Goal: Use online tool/utility: Utilize a website feature to perform a specific function

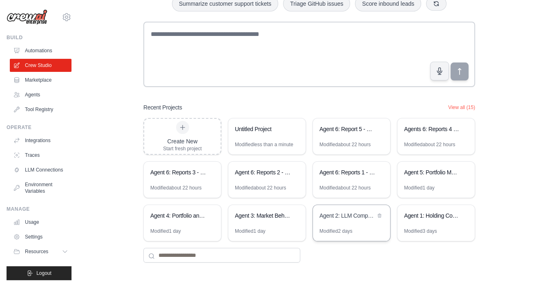
click at [349, 220] on div "Agent 2: LLM Competitive Intelligence Automation" at bounding box center [348, 217] width 56 height 10
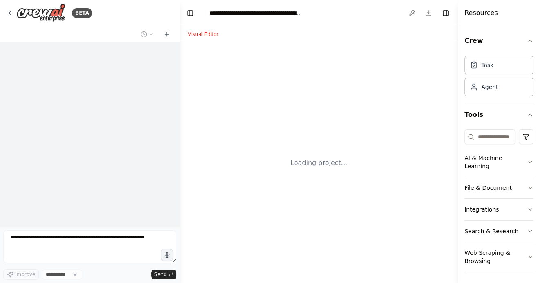
select select "****"
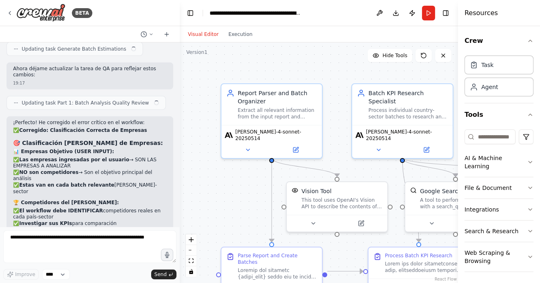
scroll to position [11244, 0]
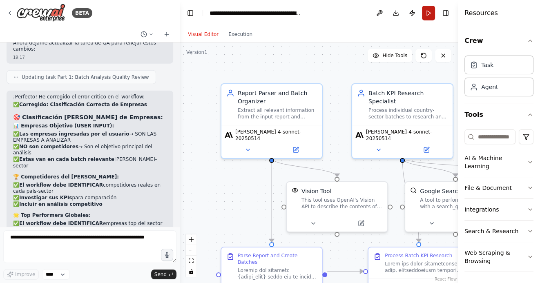
click at [432, 14] on button "Run" at bounding box center [428, 13] width 13 height 15
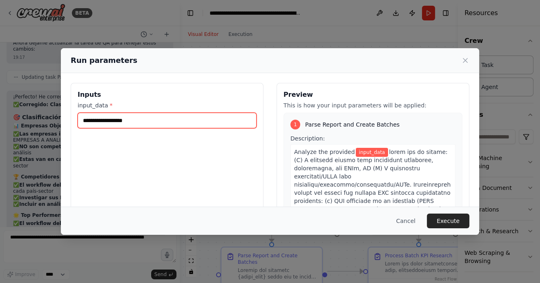
click at [209, 122] on input "input_data *" at bounding box center [167, 121] width 179 height 16
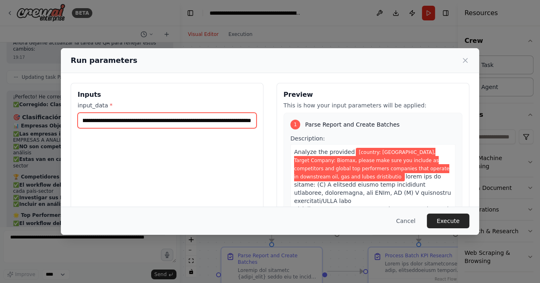
scroll to position [0, 326]
click at [193, 121] on input "**********" at bounding box center [167, 121] width 179 height 16
click at [250, 121] on input "**********" at bounding box center [167, 121] width 179 height 16
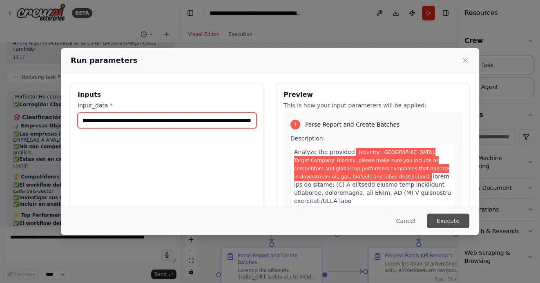
type input "**********"
click at [451, 222] on button "Execute" at bounding box center [448, 221] width 43 height 15
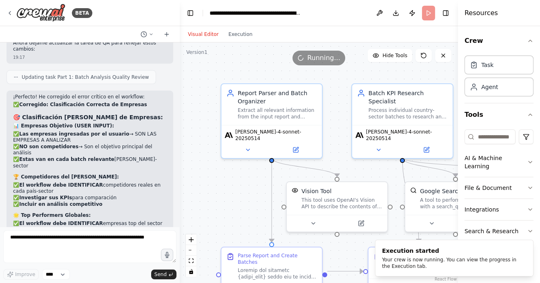
drag, startPoint x: 247, startPoint y: 190, endPoint x: 236, endPoint y: 154, distance: 38.0
click at [236, 154] on div ".deletable-edge-delete-btn { width: 20px; height: 20px; border: 0px solid #ffff…" at bounding box center [319, 163] width 278 height 241
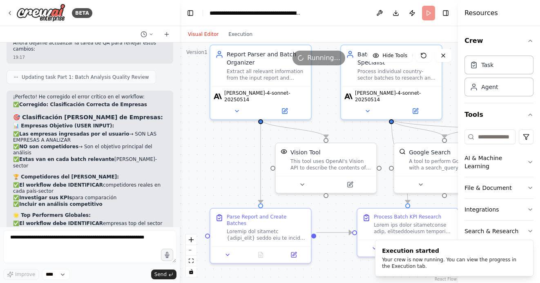
drag, startPoint x: 231, startPoint y: 163, endPoint x: 231, endPoint y: 139, distance: 24.1
click at [231, 139] on div ".deletable-edge-delete-btn { width: 20px; height: 20px; border: 0px solid #ffff…" at bounding box center [319, 163] width 278 height 241
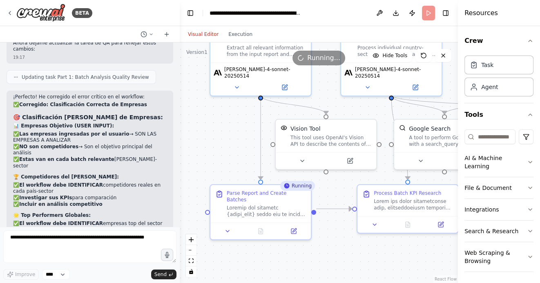
drag, startPoint x: 228, startPoint y: 142, endPoint x: 227, endPoint y: 120, distance: 22.5
click at [227, 120] on div ".deletable-edge-delete-btn { width: 20px; height: 20px; border: 0px solid #ffff…" at bounding box center [319, 163] width 278 height 241
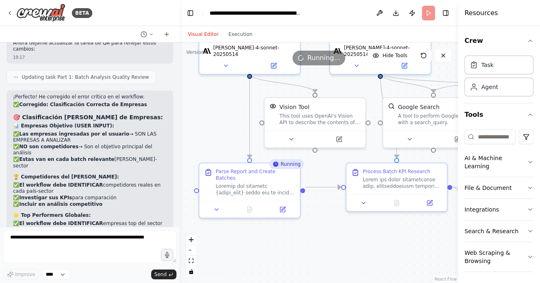
drag, startPoint x: 323, startPoint y: 242, endPoint x: 289, endPoint y: 240, distance: 33.6
click at [289, 240] on div ".deletable-edge-delete-btn { width: 20px; height: 20px; border: 0px solid #ffff…" at bounding box center [319, 163] width 278 height 241
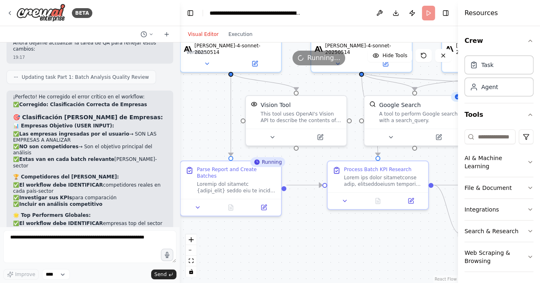
drag, startPoint x: 267, startPoint y: 237, endPoint x: 293, endPoint y: 237, distance: 26.2
click at [293, 237] on div ".deletable-edge-delete-btn { width: 20px; height: 20px; border: 0px solid #ffff…" at bounding box center [319, 163] width 278 height 241
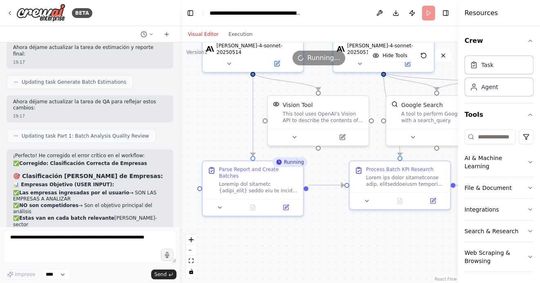
scroll to position [11184, 0]
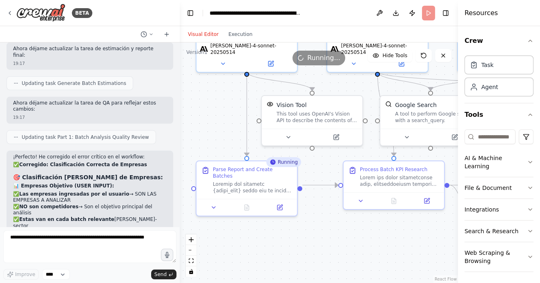
drag, startPoint x: 325, startPoint y: 229, endPoint x: 312, endPoint y: 229, distance: 13.9
click at [312, 229] on div ".deletable-edge-delete-btn { width: 20px; height: 20px; border: 0px solid #ffff…" at bounding box center [319, 163] width 278 height 241
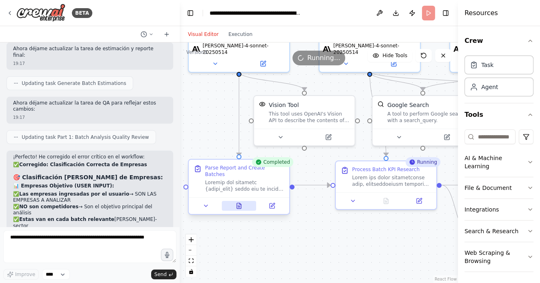
click at [240, 203] on icon at bounding box center [241, 204] width 2 height 2
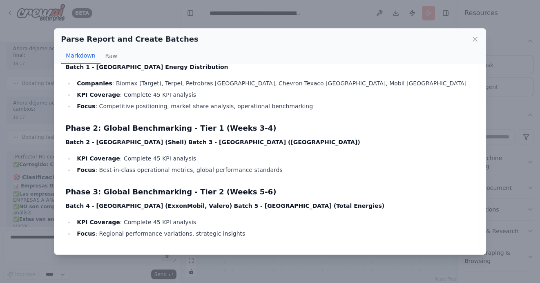
scroll to position [2331, 0]
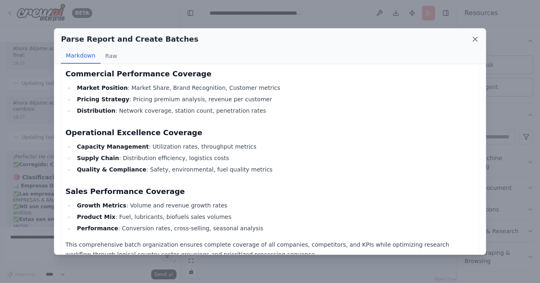
click at [476, 40] on icon at bounding box center [475, 39] width 4 height 4
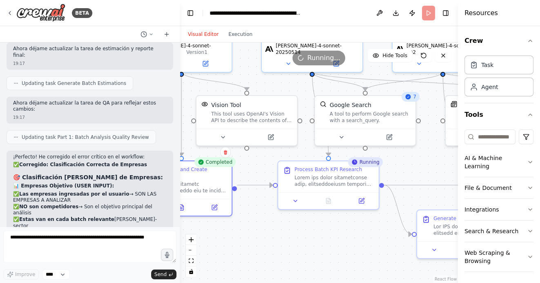
drag, startPoint x: 342, startPoint y: 240, endPoint x: 283, endPoint y: 241, distance: 59.3
click at [283, 241] on div ".deletable-edge-delete-btn { width: 20px; height: 20px; border: 0px solid #ffff…" at bounding box center [319, 163] width 278 height 241
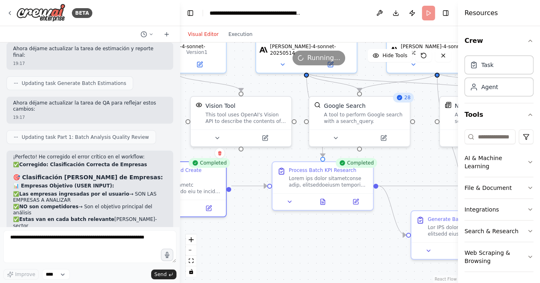
drag, startPoint x: 287, startPoint y: 240, endPoint x: 244, endPoint y: 223, distance: 46.3
click at [244, 224] on div ".deletable-edge-delete-btn { width: 20px; height: 20px; border: 0px solid #ffff…" at bounding box center [319, 163] width 278 height 241
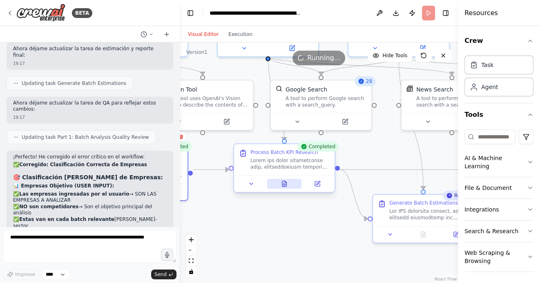
click at [285, 186] on icon at bounding box center [285, 183] width 4 height 5
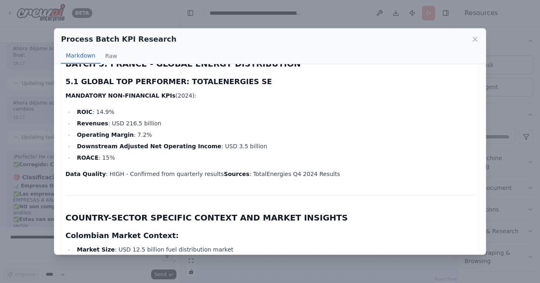
scroll to position [2763, 0]
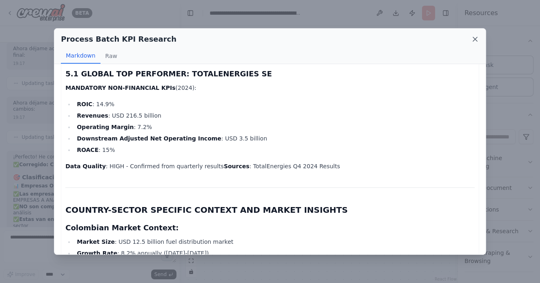
click at [472, 39] on icon at bounding box center [475, 39] width 8 height 8
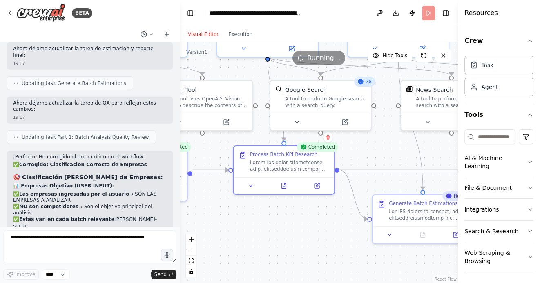
drag, startPoint x: 320, startPoint y: 229, endPoint x: 242, endPoint y: 215, distance: 78.9
click at [244, 215] on div ".deletable-edge-delete-btn { width: 20px; height: 20px; border: 0px solid #ffff…" at bounding box center [319, 163] width 278 height 241
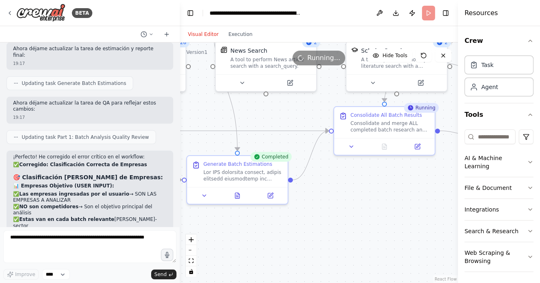
drag, startPoint x: 394, startPoint y: 249, endPoint x: 240, endPoint y: 207, distance: 158.8
click at [242, 209] on div ".deletable-edge-delete-btn { width: 20px; height: 20px; border: 0px solid #ffff…" at bounding box center [319, 163] width 278 height 241
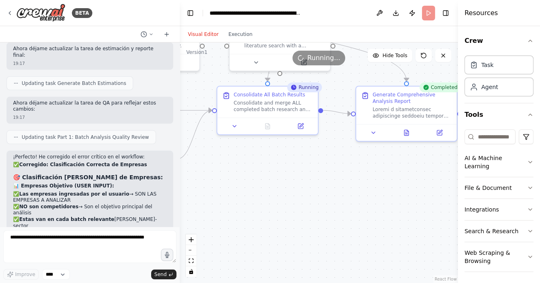
drag, startPoint x: 332, startPoint y: 217, endPoint x: 238, endPoint y: 212, distance: 94.2
click at [238, 211] on div ".deletable-edge-delete-btn { width: 20px; height: 20px; border: 0px solid #ffff…" at bounding box center [319, 163] width 278 height 241
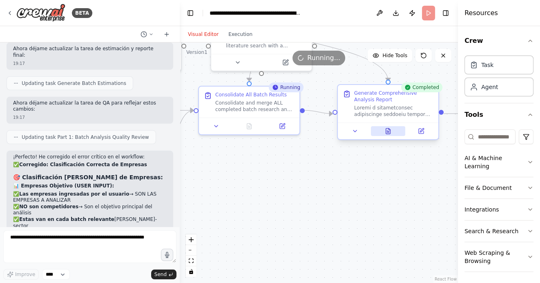
click at [390, 133] on icon at bounding box center [388, 130] width 4 height 5
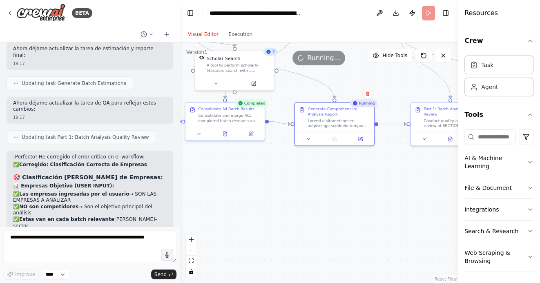
drag, startPoint x: 350, startPoint y: 209, endPoint x: 254, endPoint y: 189, distance: 98.1
click at [254, 189] on div ".deletable-edge-delete-btn { width: 20px; height: 20px; border: 0px solid #ffff…" at bounding box center [319, 163] width 278 height 241
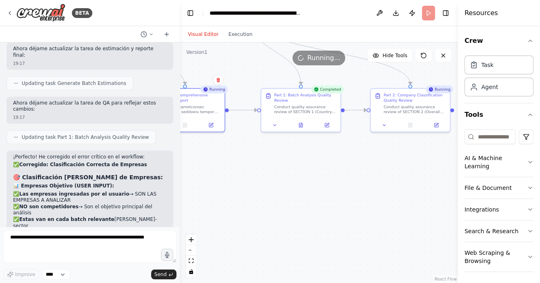
drag, startPoint x: 342, startPoint y: 201, endPoint x: 217, endPoint y: 212, distance: 125.6
click at [218, 212] on div ".deletable-edge-delete-btn { width: 20px; height: 20px; border: 0px solid #ffff…" at bounding box center [319, 163] width 278 height 241
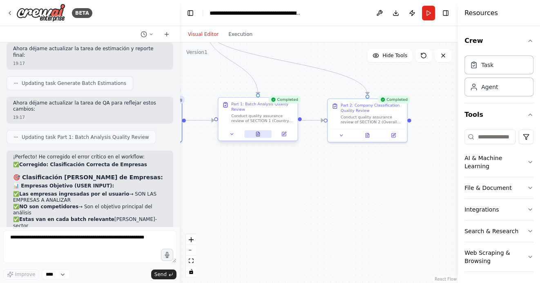
click at [258, 136] on icon at bounding box center [257, 134] width 3 height 4
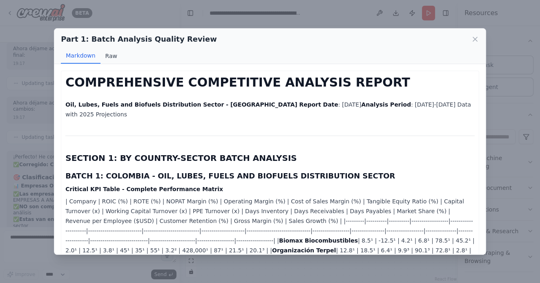
click at [110, 58] on button "Raw" at bounding box center [112, 56] width 22 height 16
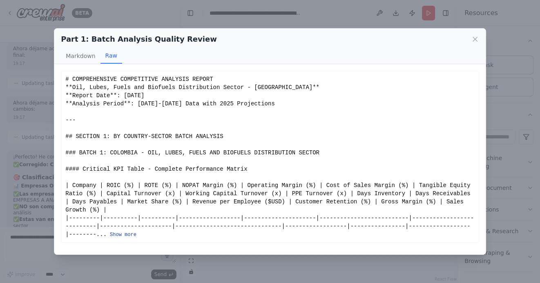
click at [123, 233] on button "Show more" at bounding box center [123, 235] width 27 height 7
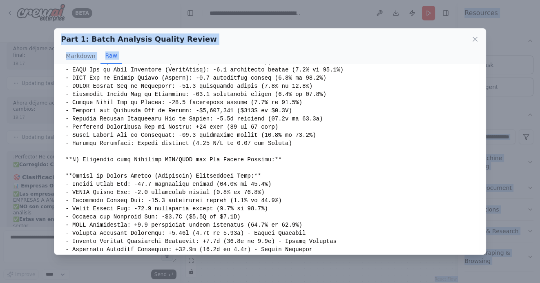
scroll to position [1025, 0]
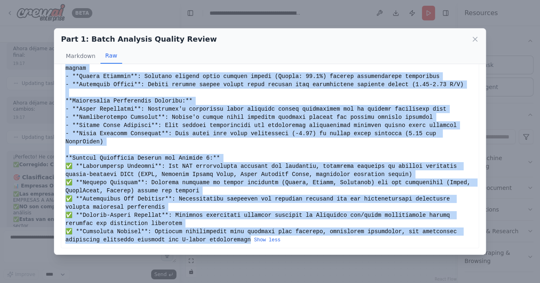
drag, startPoint x: 65, startPoint y: 79, endPoint x: 251, endPoint y: 238, distance: 244.5
copy div "# COMPREHENSIVE COMPETITIVE ANALYSIS REPORT **Oil, Lubes, Fuels and Biofuels Di…"
click at [475, 41] on icon at bounding box center [475, 39] width 8 height 8
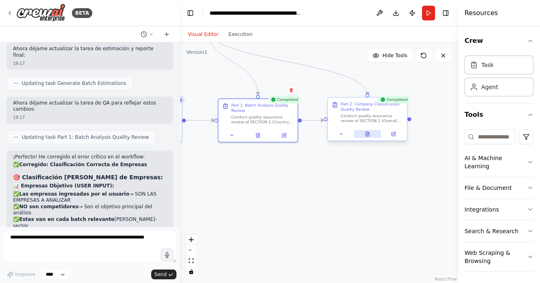
click at [366, 137] on button at bounding box center [367, 134] width 27 height 8
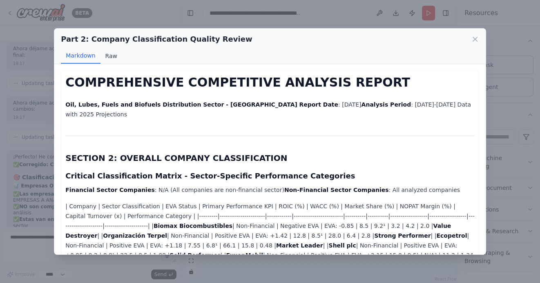
click at [111, 53] on button "Raw" at bounding box center [112, 56] width 22 height 16
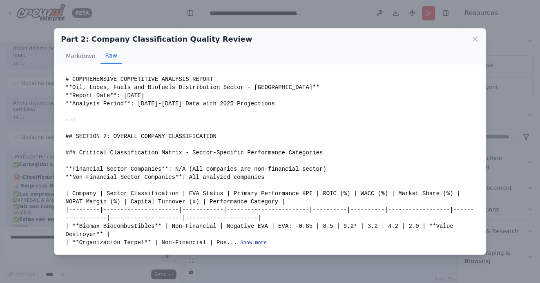
click at [251, 241] on button "Show more" at bounding box center [253, 243] width 27 height 7
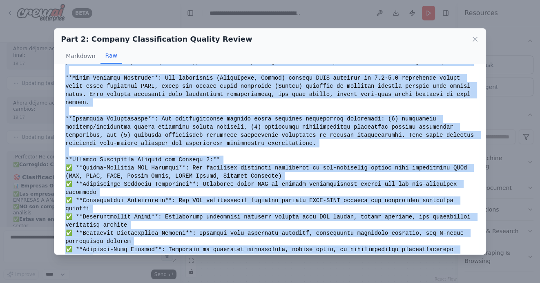
scroll to position [1058, 0]
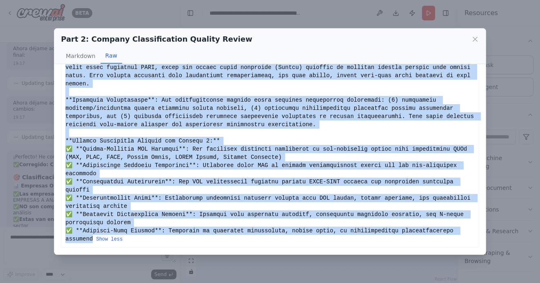
drag, startPoint x: 65, startPoint y: 78, endPoint x: 92, endPoint y: 239, distance: 163.7
copy div "# COMPREHENSIVE COMPETITIVE ANALYSIS REPORT **Oil, Lubes, Fuels and Biofuels Di…"
click at [475, 37] on icon at bounding box center [475, 39] width 8 height 8
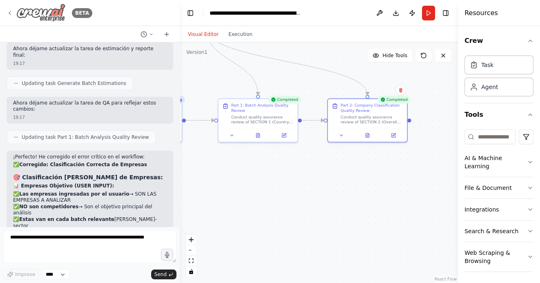
click at [9, 12] on icon at bounding box center [10, 13] width 7 height 7
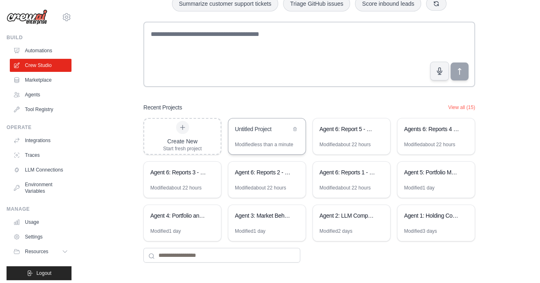
click at [263, 126] on div "Untitled Project" at bounding box center [263, 129] width 56 height 8
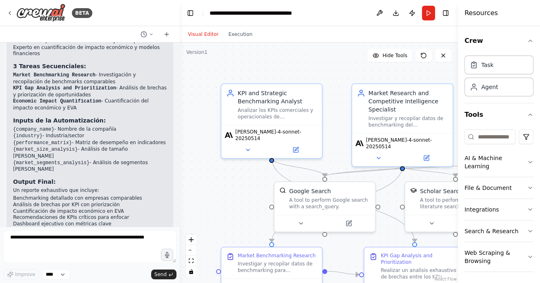
scroll to position [765, 0]
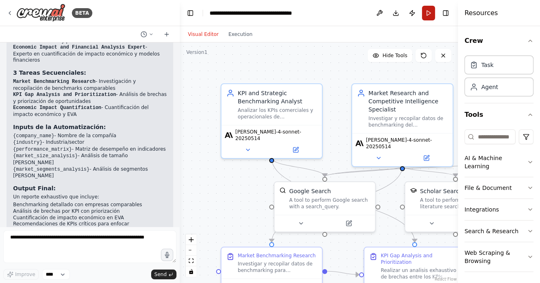
click at [430, 16] on button "Run" at bounding box center [428, 13] width 13 height 15
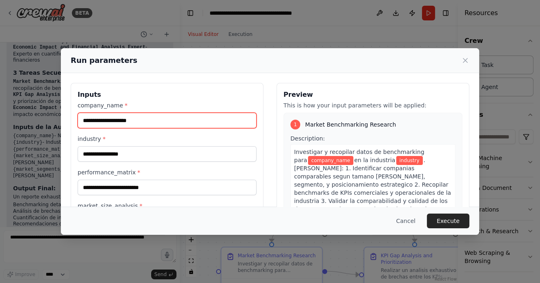
click at [182, 120] on input "company_name *" at bounding box center [167, 121] width 179 height 16
type input "******"
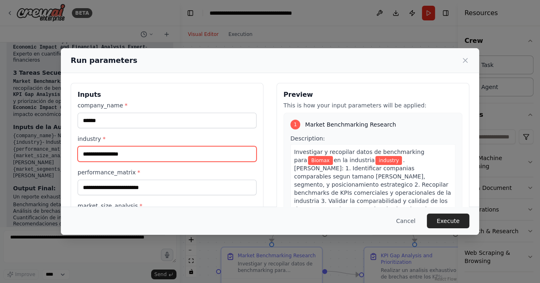
click at [125, 152] on input "industry *" at bounding box center [167, 154] width 179 height 16
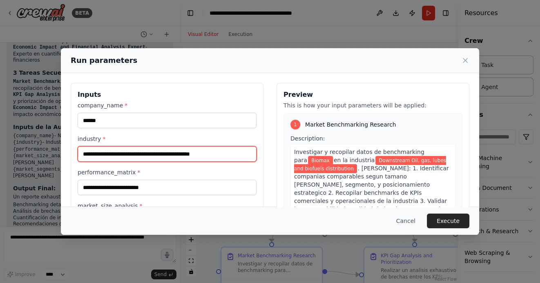
type input "**********"
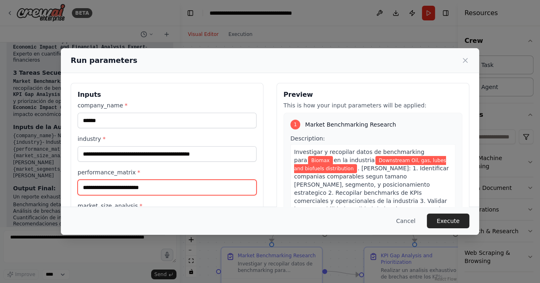
click at [117, 186] on input "performance_matrix *" at bounding box center [167, 188] width 179 height 16
paste input "**********"
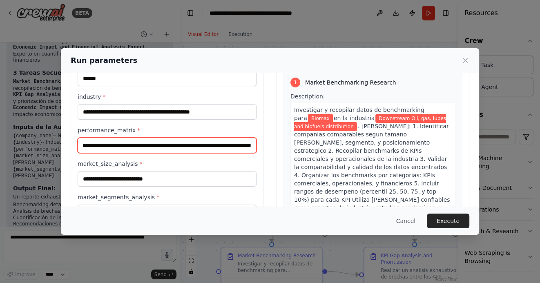
scroll to position [79, 0]
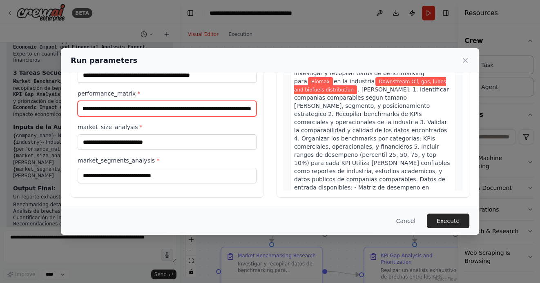
type input "**********"
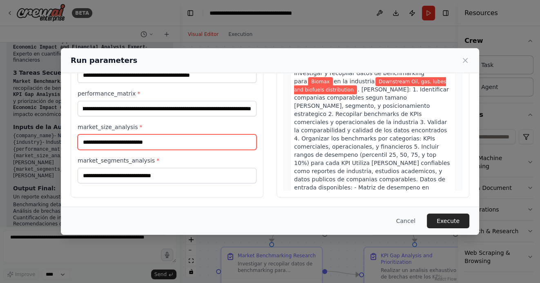
click at [103, 138] on input "market_size_analysis *" at bounding box center [167, 143] width 179 height 16
paste input "**********"
type input "**********"
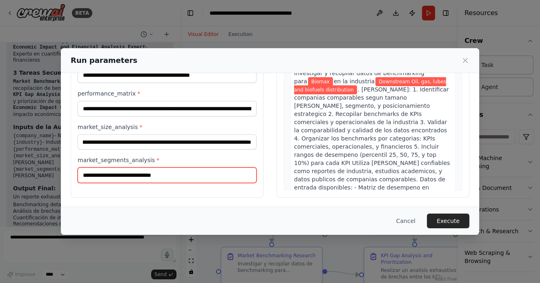
click at [116, 176] on input "market_segments_analysis *" at bounding box center [167, 176] width 179 height 16
paste input "**********"
type input "**********"
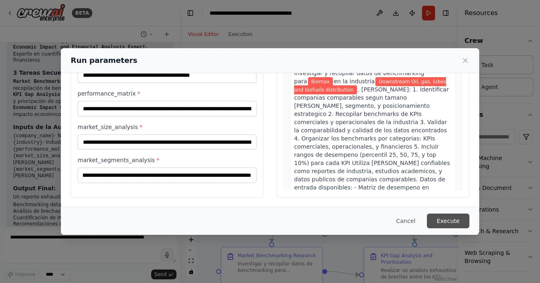
click at [453, 216] on button "Execute" at bounding box center [448, 221] width 43 height 15
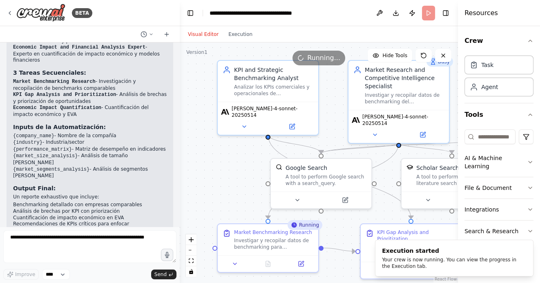
drag, startPoint x: 226, startPoint y: 206, endPoint x: 222, endPoint y: 159, distance: 47.2
click at [222, 159] on div ".deletable-edge-delete-btn { width: 20px; height: 20px; border: 0px solid #ffff…" at bounding box center [319, 163] width 278 height 241
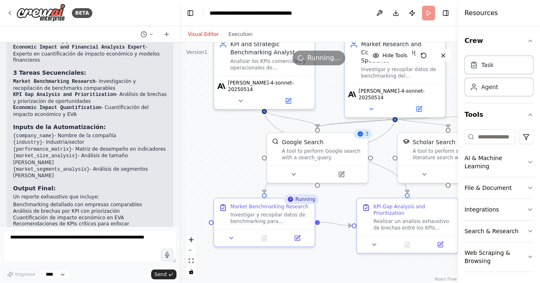
drag, startPoint x: 236, startPoint y: 156, endPoint x: 226, endPoint y: 151, distance: 11.7
click at [228, 151] on div ".deletable-edge-delete-btn { width: 20px; height: 20px; border: 0px solid #ffff…" at bounding box center [319, 163] width 278 height 241
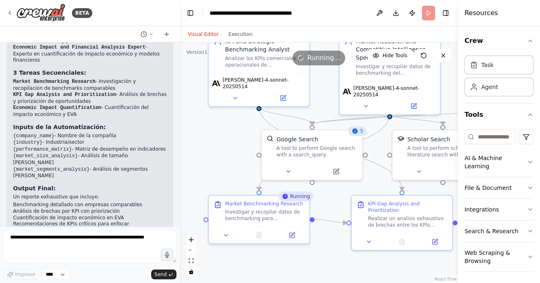
drag, startPoint x: 223, startPoint y: 151, endPoint x: 216, endPoint y: 141, distance: 12.7
click at [216, 141] on div ".deletable-edge-delete-btn { width: 20px; height: 20px; border: 0px solid #ffff…" at bounding box center [319, 163] width 278 height 241
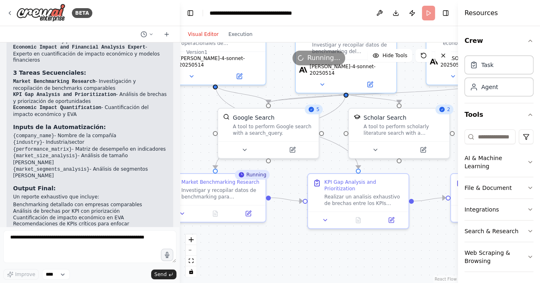
drag, startPoint x: 297, startPoint y: 253, endPoint x: 242, endPoint y: 233, distance: 58.7
click at [242, 233] on div ".deletable-edge-delete-btn { width: 20px; height: 20px; border: 0px solid #ffff…" at bounding box center [319, 163] width 278 height 241
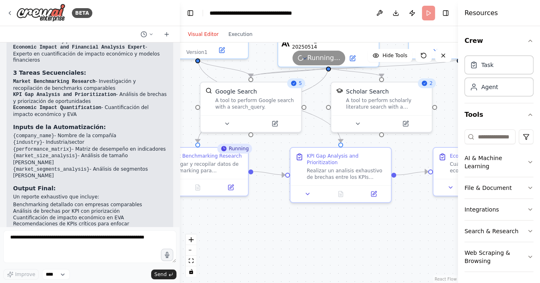
drag, startPoint x: 271, startPoint y: 248, endPoint x: 271, endPoint y: 225, distance: 22.9
click at [271, 224] on div ".deletable-edge-delete-btn { width: 20px; height: 20px; border: 0px solid #ffff…" at bounding box center [319, 163] width 278 height 241
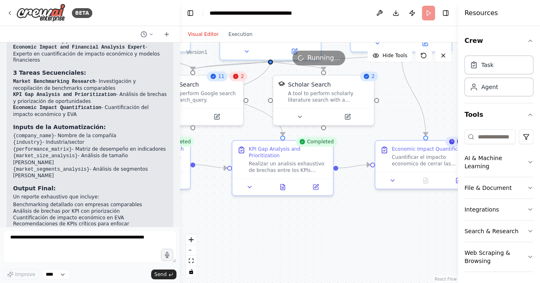
drag, startPoint x: 324, startPoint y: 211, endPoint x: 236, endPoint y: 205, distance: 88.1
click at [236, 205] on div ".deletable-edge-delete-btn { width: 20px; height: 20px; border: 0px solid #ffff…" at bounding box center [319, 163] width 278 height 241
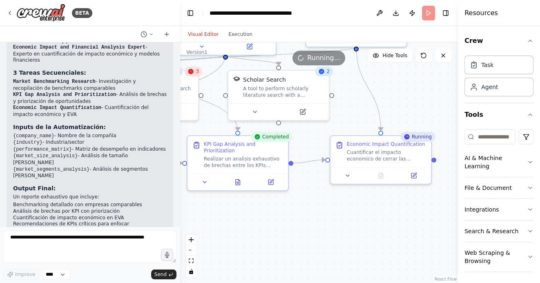
drag, startPoint x: 371, startPoint y: 210, endPoint x: 332, endPoint y: 211, distance: 38.8
click at [332, 211] on div ".deletable-edge-delete-btn { width: 20px; height: 20px; border: 0px solid #ffff…" at bounding box center [319, 163] width 278 height 241
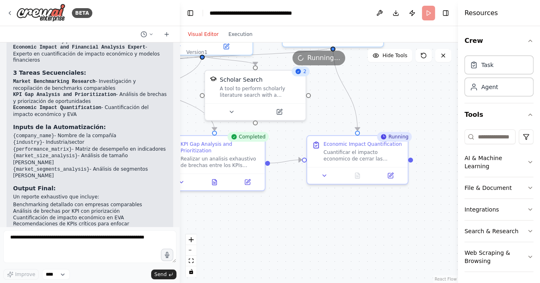
drag, startPoint x: 371, startPoint y: 222, endPoint x: 355, endPoint y: 222, distance: 16.4
click at [355, 222] on div ".deletable-edge-delete-btn { width: 20px; height: 20px; border: 0px solid #ffff…" at bounding box center [319, 163] width 278 height 241
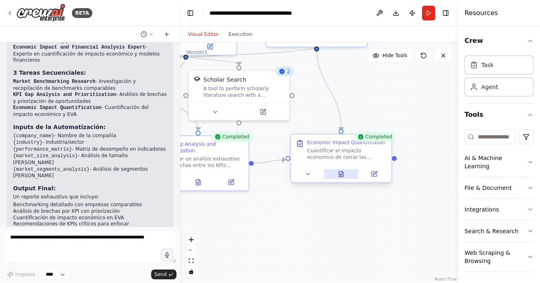
click at [340, 174] on icon at bounding box center [341, 173] width 4 height 5
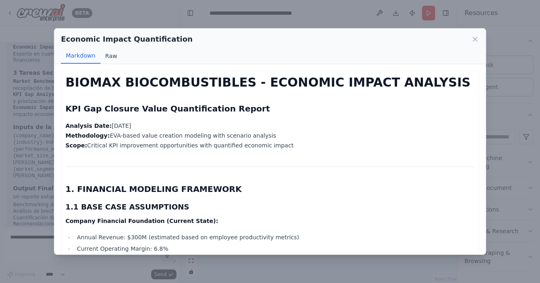
click at [110, 58] on button "Raw" at bounding box center [112, 56] width 22 height 16
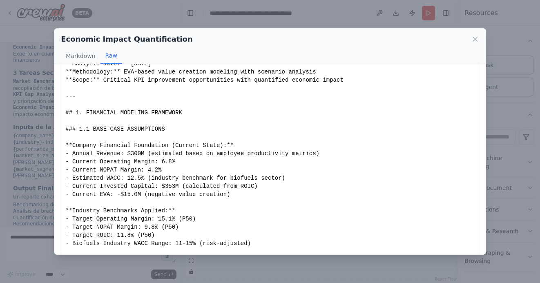
scroll to position [76, 0]
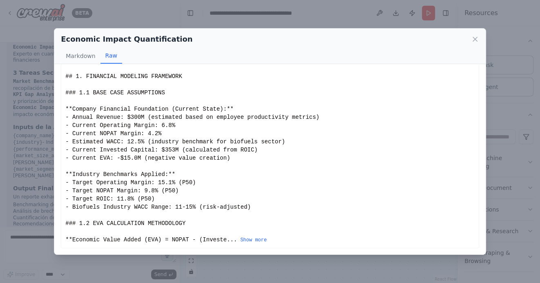
click at [258, 236] on div "# BIOMAX BIOCOMBUSTIBLES - ECONOMIC IMPACT ANALYSIS ## KPI Gap Closure Value Qu…" at bounding box center [270, 121] width 410 height 245
click at [252, 241] on button "Show more" at bounding box center [253, 240] width 27 height 7
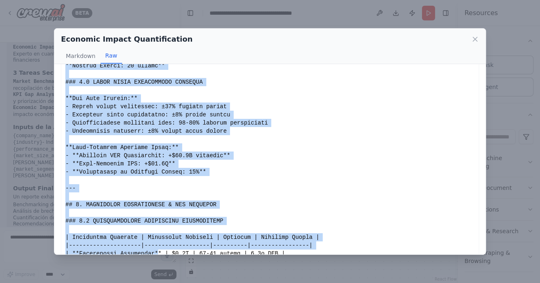
scroll to position [1554, 0]
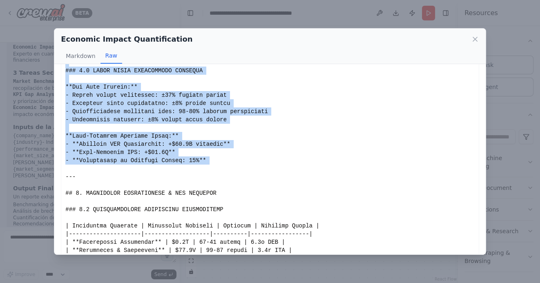
drag, startPoint x: 66, startPoint y: 80, endPoint x: 161, endPoint y: 171, distance: 131.6
copy div "# BIOMAX BIOCOMBUSTIBLES - ECONOMIC IMPACT ANALYSIS ## KPI Gap Closure Value Qu…"
click at [476, 37] on icon at bounding box center [475, 39] width 8 height 8
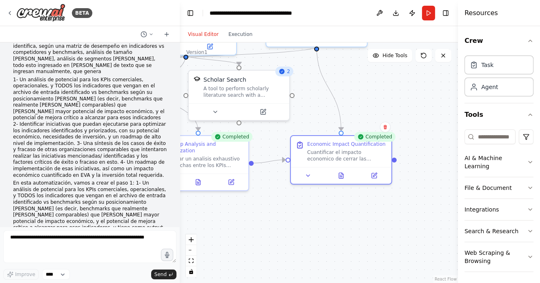
scroll to position [0, 0]
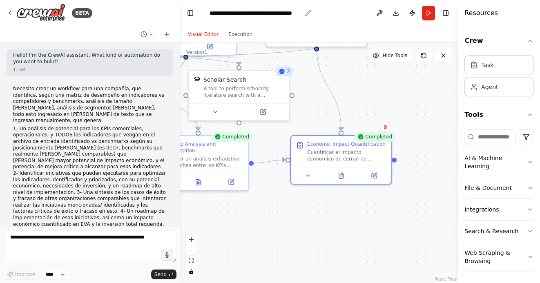
click at [211, 14] on div "**********" at bounding box center [256, 13] width 92 height 8
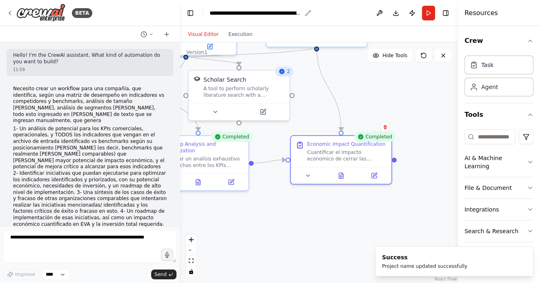
click at [262, 15] on div "**********" at bounding box center [256, 13] width 92 height 8
click at [9, 11] on icon at bounding box center [10, 12] width 2 height 3
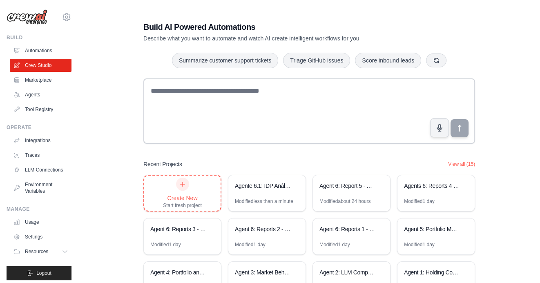
click at [177, 197] on div "Create New" at bounding box center [182, 198] width 39 height 8
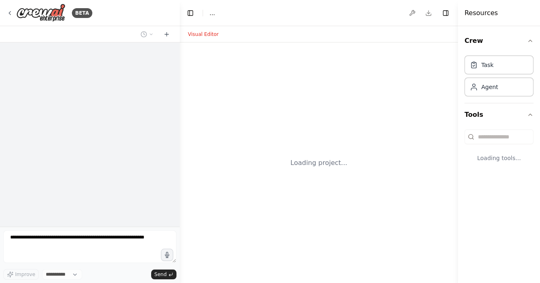
select select "****"
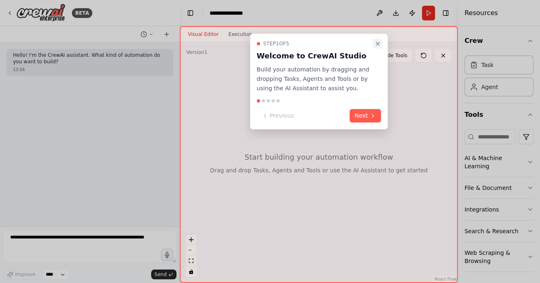
click at [377, 42] on icon "Close walkthrough" at bounding box center [378, 43] width 3 height 3
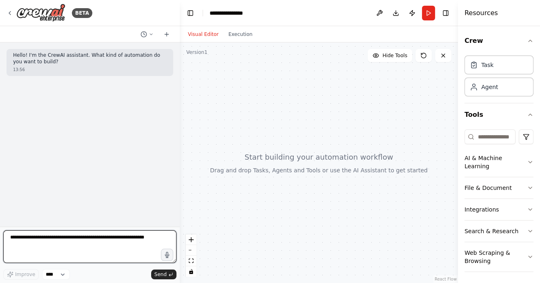
click at [95, 238] on textarea at bounding box center [89, 247] width 173 height 33
paste textarea "**********"
type textarea "**********"
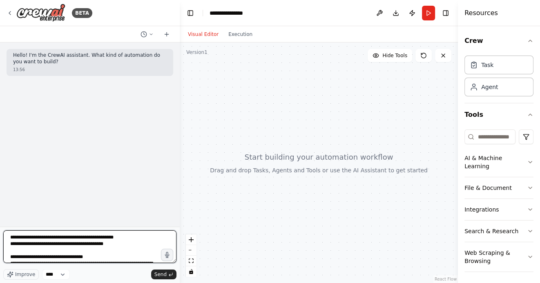
drag, startPoint x: 109, startPoint y: 257, endPoint x: -2, endPoint y: 202, distance: 123.6
click at [0, 202] on html "**********" at bounding box center [270, 141] width 540 height 283
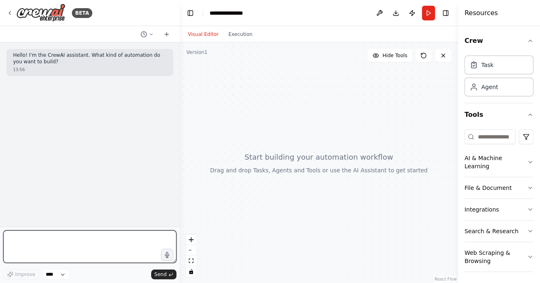
click at [55, 249] on textarea at bounding box center [89, 247] width 173 height 33
paste textarea "**********"
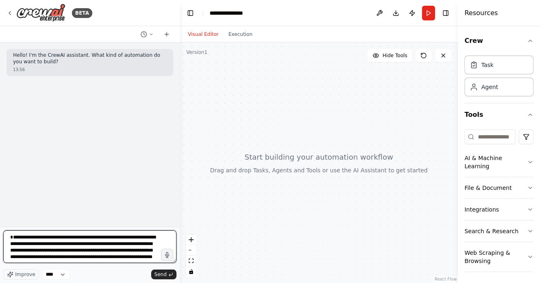
click at [28, 236] on textarea at bounding box center [89, 247] width 173 height 33
click at [10, 244] on textarea at bounding box center [89, 247] width 173 height 33
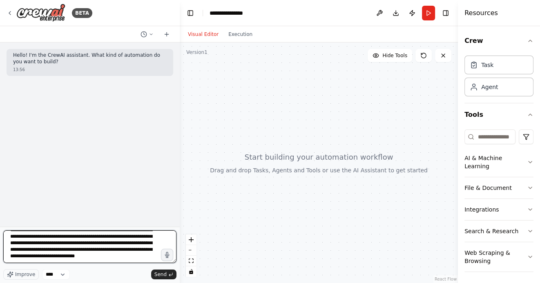
click at [39, 260] on textarea at bounding box center [89, 247] width 173 height 33
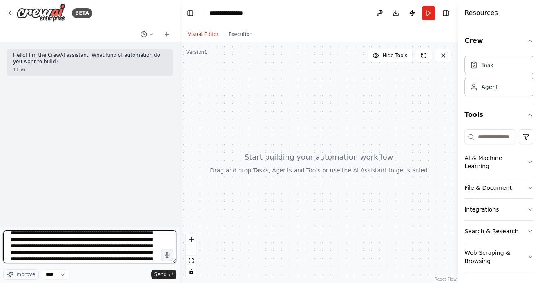
click at [120, 246] on textarea at bounding box center [89, 247] width 173 height 33
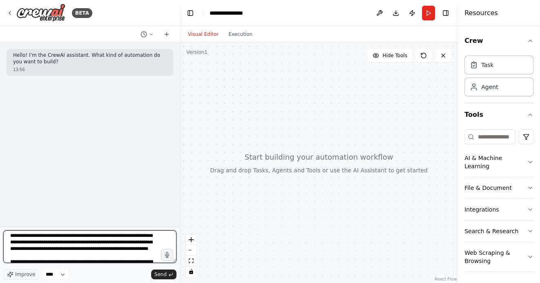
drag, startPoint x: 63, startPoint y: 242, endPoint x: 123, endPoint y: 249, distance: 61.0
click at [123, 249] on textarea at bounding box center [89, 247] width 173 height 33
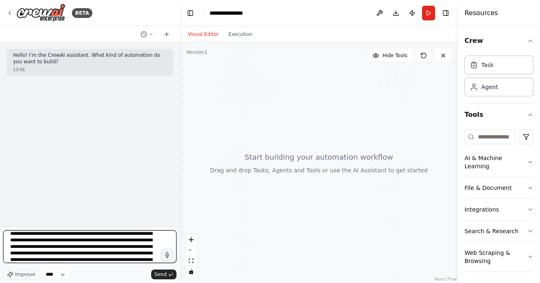
scroll to position [80, 0]
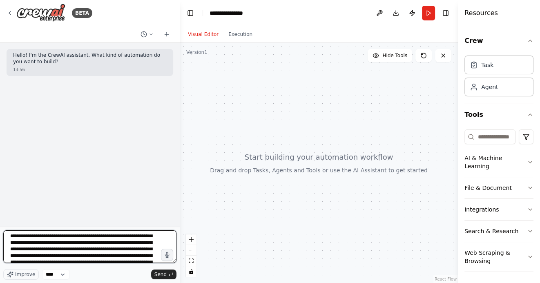
click at [135, 253] on textarea at bounding box center [89, 247] width 173 height 33
drag, startPoint x: 141, startPoint y: 256, endPoint x: 62, endPoint y: 238, distance: 81.4
click at [62, 238] on textarea at bounding box center [89, 247] width 173 height 33
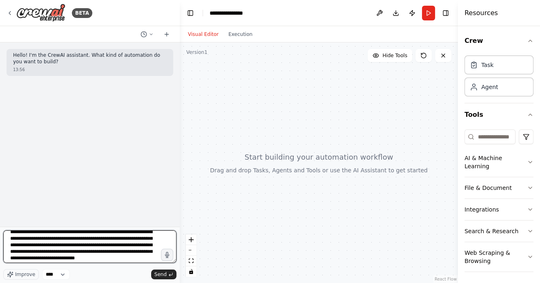
scroll to position [190, 0]
drag, startPoint x: 125, startPoint y: 238, endPoint x: 136, endPoint y: 275, distance: 38.1
click at [136, 275] on div "Improve **** Send" at bounding box center [89, 255] width 173 height 49
paste textarea
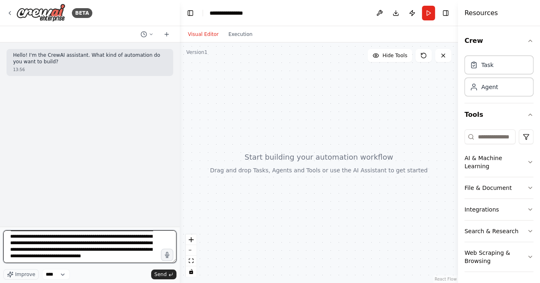
type textarea "**********"
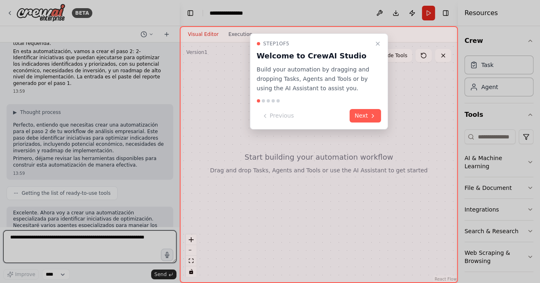
scroll to position [193, 0]
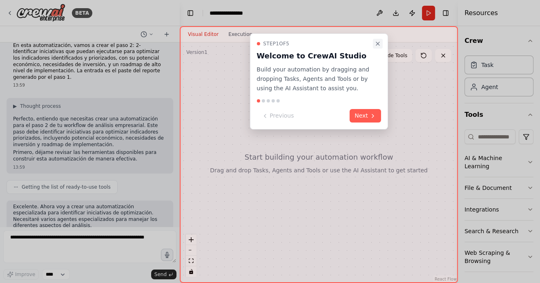
click at [382, 43] on button "Close walkthrough" at bounding box center [378, 44] width 10 height 10
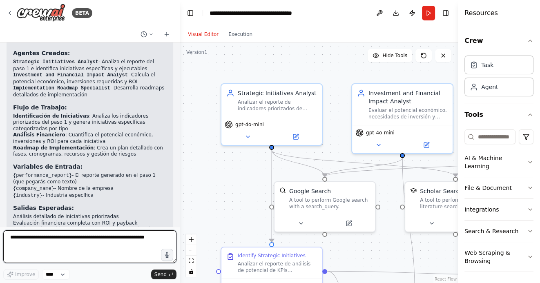
scroll to position [684, 0]
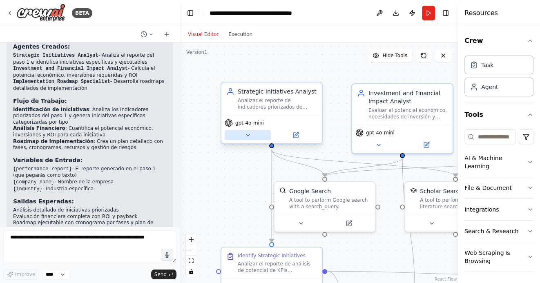
click at [248, 139] on button at bounding box center [248, 135] width 46 height 10
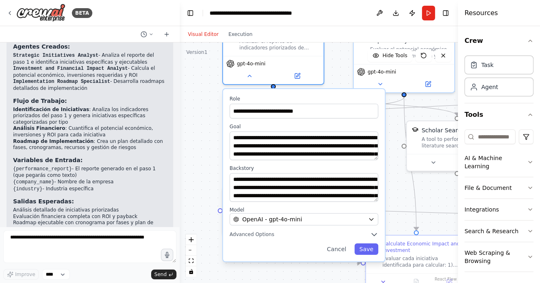
drag, startPoint x: 205, startPoint y: 194, endPoint x: 207, endPoint y: 132, distance: 61.4
click at [207, 132] on div ".deletable-edge-delete-btn { width: 20px; height: 20px; border: 0px solid #ffff…" at bounding box center [319, 163] width 278 height 241
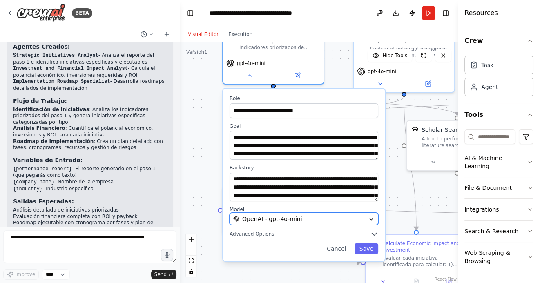
click at [264, 218] on span "OpenAI - gpt-4o-mini" at bounding box center [272, 219] width 60 height 8
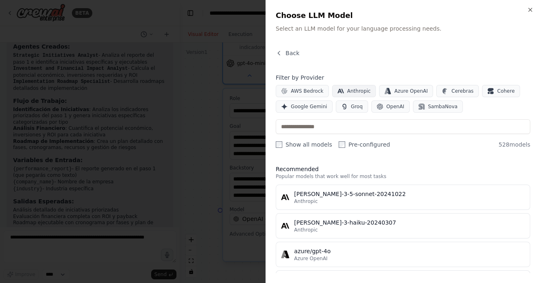
click at [343, 88] on button "Anthropic" at bounding box center [354, 91] width 44 height 12
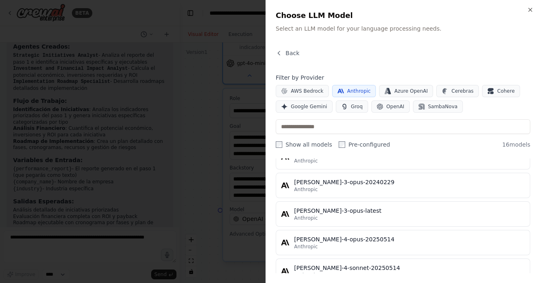
scroll to position [270, 0]
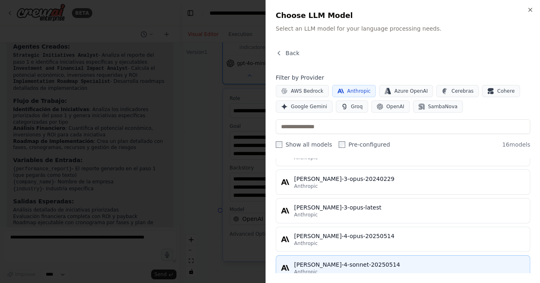
click at [317, 261] on div "claude-4-sonnet-20250514" at bounding box center [409, 265] width 231 height 8
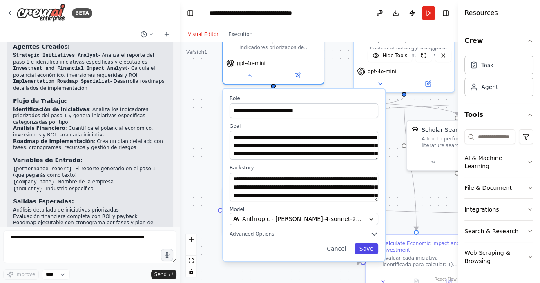
click at [368, 248] on button "Save" at bounding box center [367, 248] width 24 height 11
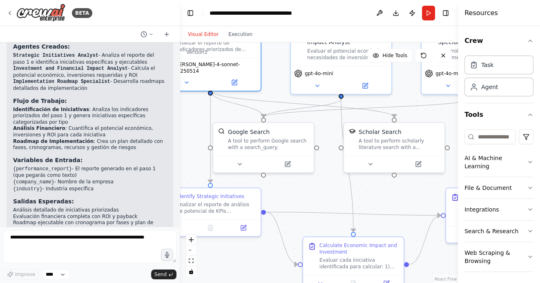
drag, startPoint x: 388, startPoint y: 198, endPoint x: 303, endPoint y: 202, distance: 84.3
click at [304, 203] on div ".deletable-edge-delete-btn { width: 20px; height: 20px; border: 0px solid #ffff…" at bounding box center [319, 163] width 278 height 241
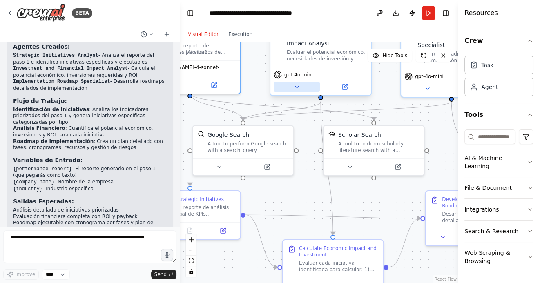
click at [297, 85] on icon at bounding box center [297, 87] width 7 height 7
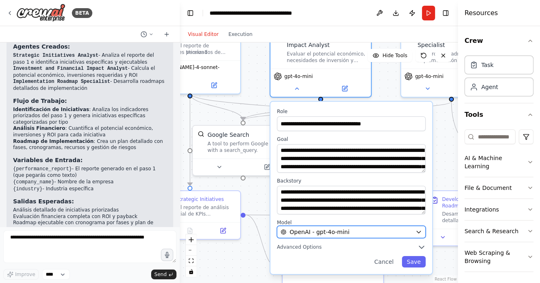
click at [345, 232] on span "OpenAI - gpt-4o-mini" at bounding box center [320, 232] width 60 height 8
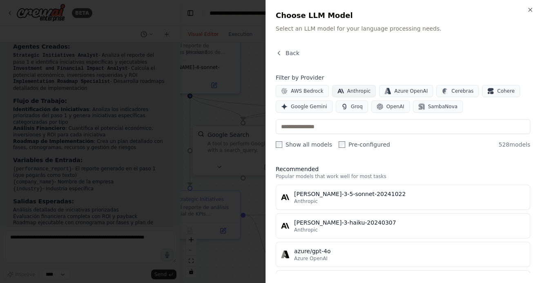
click at [345, 87] on button "Anthropic" at bounding box center [354, 91] width 44 height 12
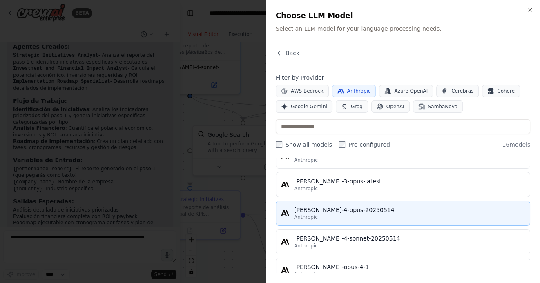
scroll to position [299, 0]
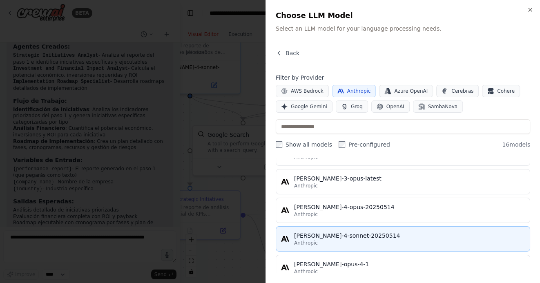
click at [320, 235] on div "[PERSON_NAME]-4-sonnet-20250514" at bounding box center [409, 236] width 231 height 8
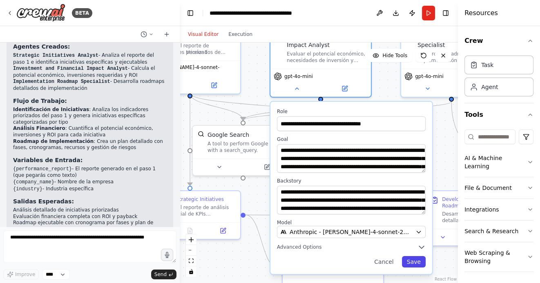
click at [414, 263] on button "Save" at bounding box center [414, 261] width 24 height 11
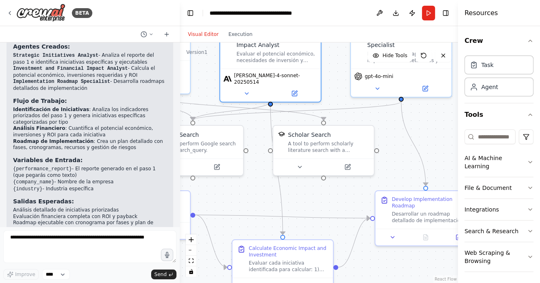
drag, startPoint x: 436, startPoint y: 177, endPoint x: 332, endPoint y: 177, distance: 103.8
click at [333, 177] on div ".deletable-edge-delete-btn { width: 20px; height: 20px; border: 0px solid #ffff…" at bounding box center [319, 163] width 278 height 241
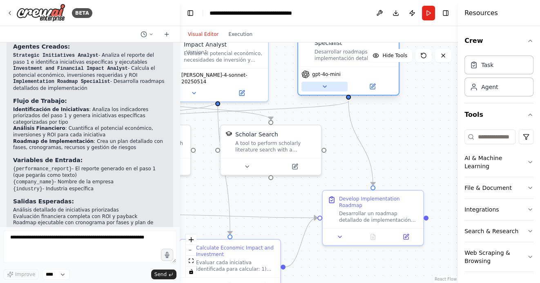
click at [322, 89] on icon at bounding box center [325, 86] width 7 height 7
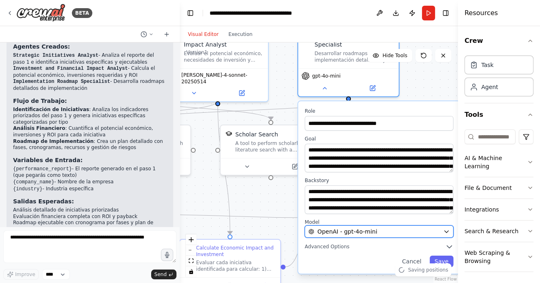
click at [363, 231] on span "OpenAI - gpt-4o-mini" at bounding box center [348, 232] width 60 height 8
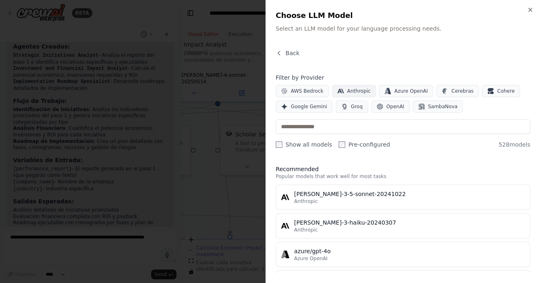
click at [344, 87] on button "Anthropic" at bounding box center [354, 91] width 44 height 12
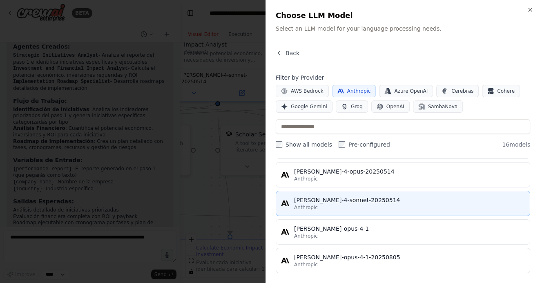
click at [334, 200] on div "claude-4-sonnet-20250514" at bounding box center [409, 200] width 231 height 8
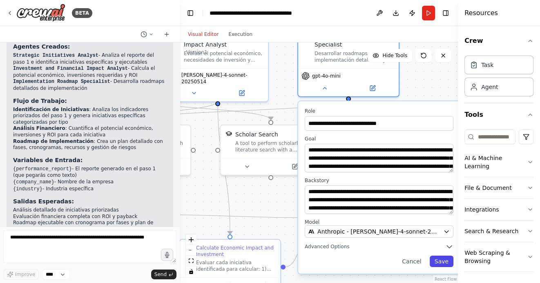
click at [446, 262] on button "Save" at bounding box center [442, 261] width 24 height 11
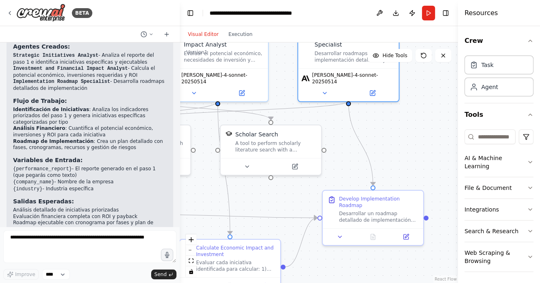
click at [396, 150] on div ".deletable-edge-delete-btn { width: 20px; height: 20px; border: 0px solid #ffff…" at bounding box center [319, 163] width 278 height 241
click at [428, 11] on button "Run" at bounding box center [428, 13] width 13 height 15
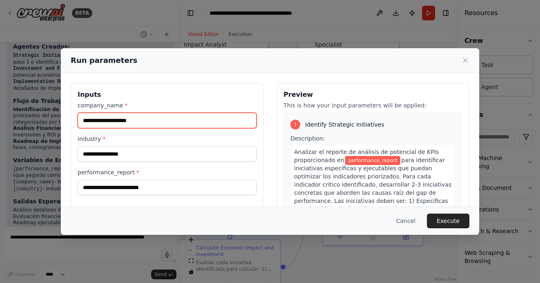
click at [181, 126] on input "company_name *" at bounding box center [167, 121] width 179 height 16
type input "*"
type input "******"
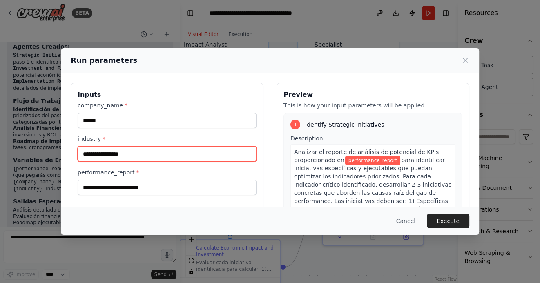
click at [135, 153] on input "industry *" at bounding box center [167, 154] width 179 height 16
type input "**********"
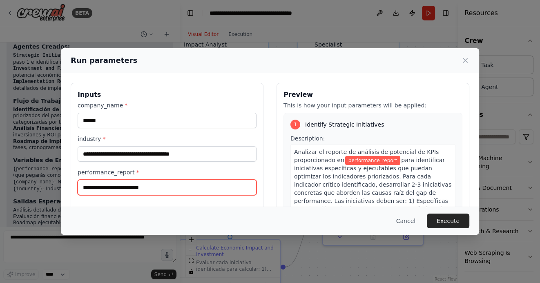
click at [138, 184] on input "performance_report *" at bounding box center [167, 188] width 179 height 16
paste input "**********"
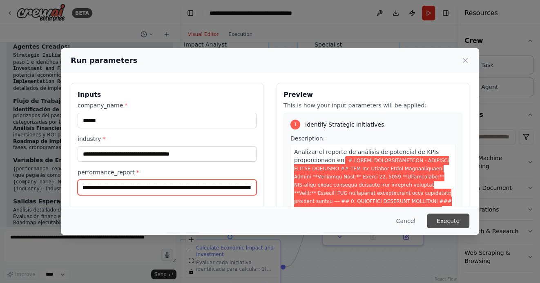
type input "**********"
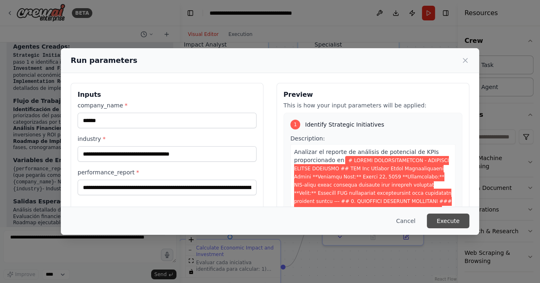
click at [443, 220] on button "Execute" at bounding box center [448, 221] width 43 height 15
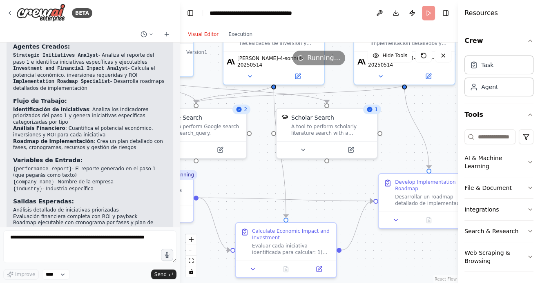
drag, startPoint x: 282, startPoint y: 200, endPoint x: 360, endPoint y: 178, distance: 80.8
click at [359, 178] on div ".deletable-edge-delete-btn { width: 20px; height: 20px; border: 0px solid #ffff…" at bounding box center [319, 163] width 278 height 241
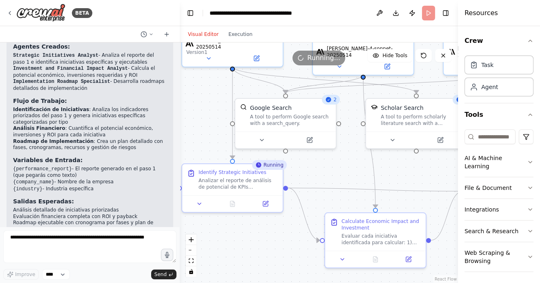
drag, startPoint x: 265, startPoint y: 184, endPoint x: 334, endPoint y: 180, distance: 70.0
click at [334, 179] on div ".deletable-edge-delete-btn { width: 20px; height: 20px; border: 0px solid #ffff…" at bounding box center [319, 163] width 278 height 241
drag, startPoint x: 329, startPoint y: 173, endPoint x: 271, endPoint y: 170, distance: 57.3
click at [273, 170] on div ".deletable-edge-delete-btn { width: 20px; height: 20px; border: 0px solid #ffff…" at bounding box center [319, 163] width 278 height 241
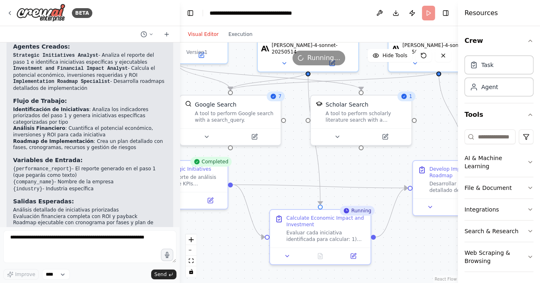
drag, startPoint x: 367, startPoint y: 172, endPoint x: 330, endPoint y: 162, distance: 38.6
click at [330, 162] on div ".deletable-edge-delete-btn { width: 20px; height: 20px; border: 0px solid #ffff…" at bounding box center [319, 163] width 278 height 241
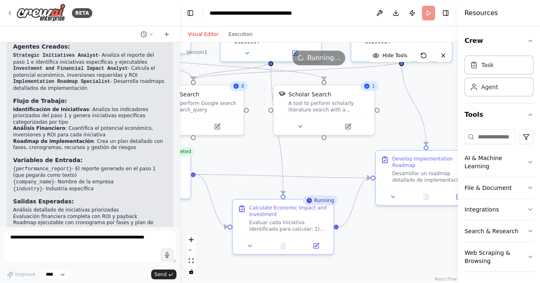
drag, startPoint x: 404, startPoint y: 234, endPoint x: 367, endPoint y: 232, distance: 37.2
click at [368, 231] on div ".deletable-edge-delete-btn { width: 20px; height: 20px; border: 0px solid #ffff…" at bounding box center [319, 163] width 278 height 241
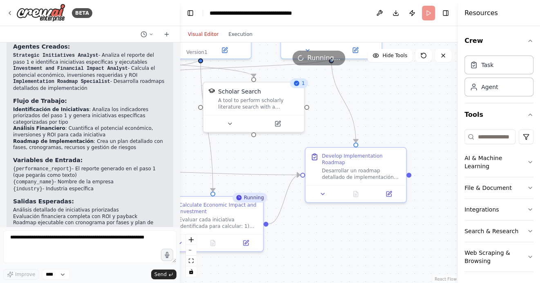
drag, startPoint x: 367, startPoint y: 232, endPoint x: 327, endPoint y: 232, distance: 40.1
click at [327, 232] on div ".deletable-edge-delete-btn { width: 20px; height: 20px; border: 0px solid #ffff…" at bounding box center [319, 163] width 278 height 241
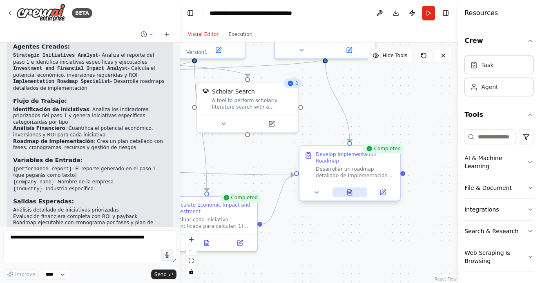
click at [350, 189] on icon at bounding box center [350, 192] width 7 height 7
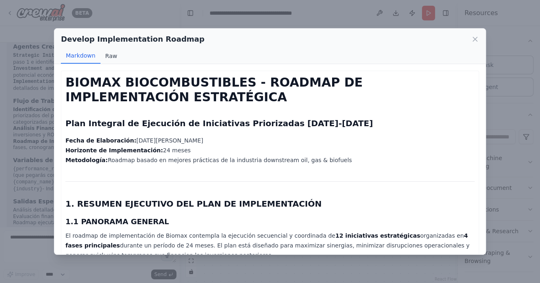
click at [113, 55] on button "Raw" at bounding box center [112, 56] width 22 height 16
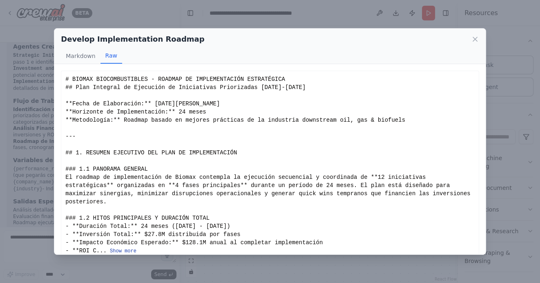
click at [127, 249] on button "Show more" at bounding box center [123, 251] width 27 height 7
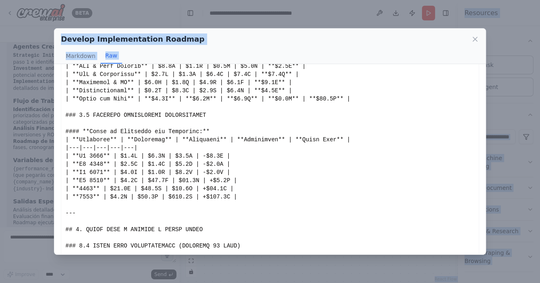
scroll to position [1875, 0]
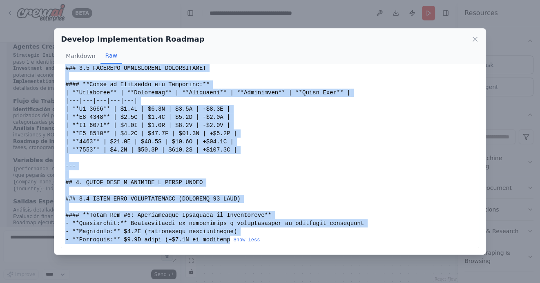
drag, startPoint x: 65, startPoint y: 79, endPoint x: 231, endPoint y: 239, distance: 229.9
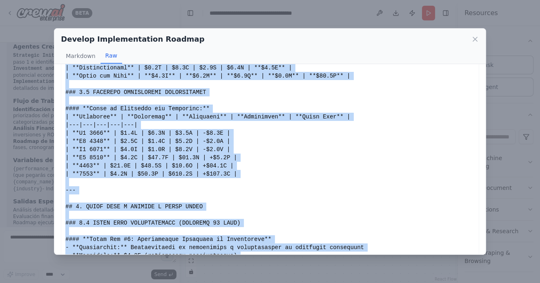
scroll to position [1856, 0]
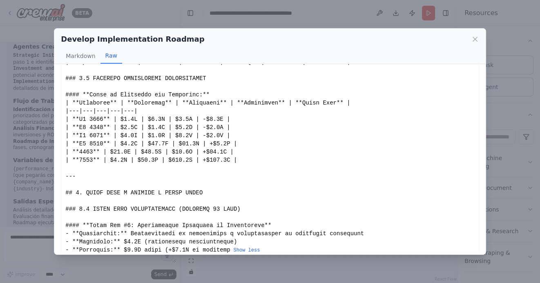
scroll to position [1875, 0]
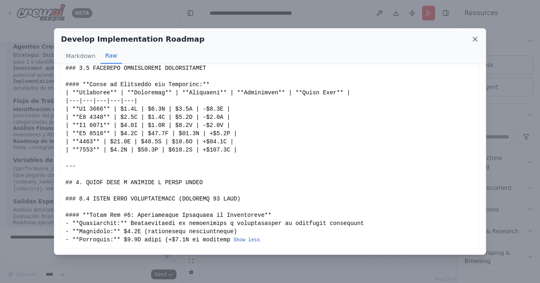
click at [475, 38] on icon at bounding box center [475, 39] width 8 height 8
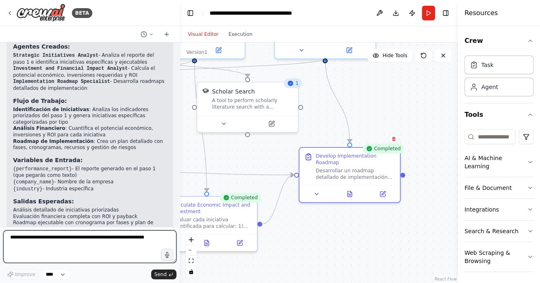
click at [100, 240] on textarea at bounding box center [89, 247] width 173 height 33
type textarea "*"
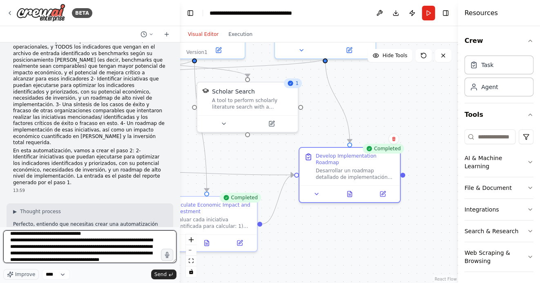
scroll to position [17, 0]
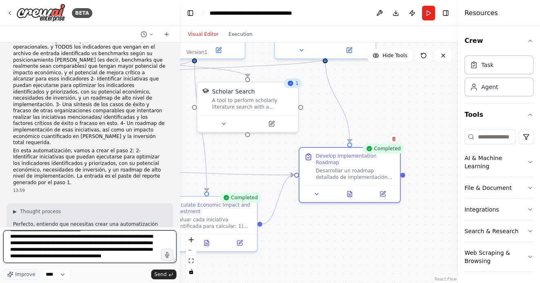
click at [106, 235] on textarea "**********" at bounding box center [89, 247] width 173 height 33
click at [38, 262] on textarea "**********" at bounding box center [89, 247] width 173 height 33
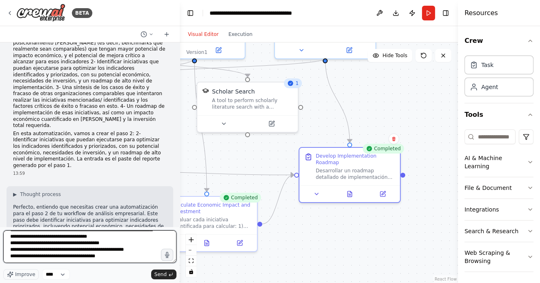
scroll to position [49, 0]
type textarea "**********"
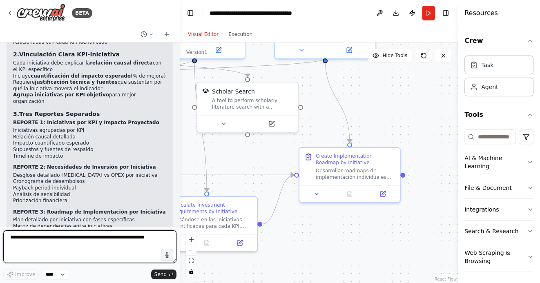
scroll to position [1237, 0]
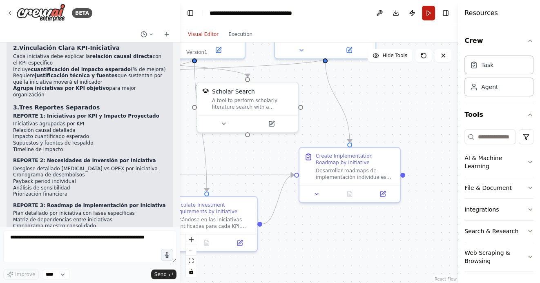
click at [430, 10] on button "Run" at bounding box center [428, 13] width 13 height 15
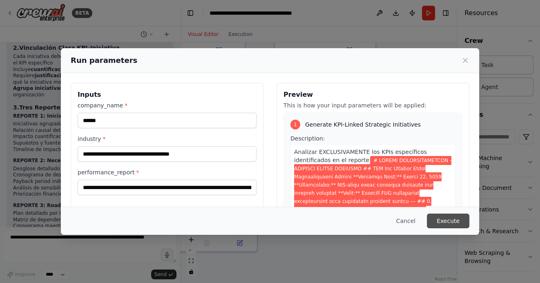
click at [447, 223] on button "Execute" at bounding box center [448, 221] width 43 height 15
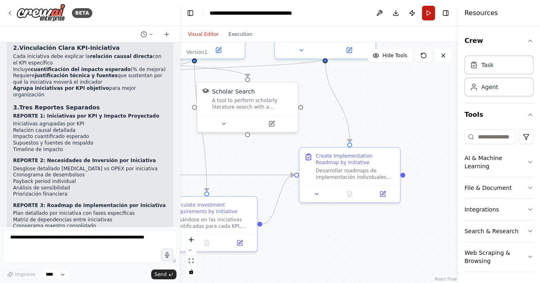
click at [428, 16] on button "Run" at bounding box center [428, 13] width 13 height 15
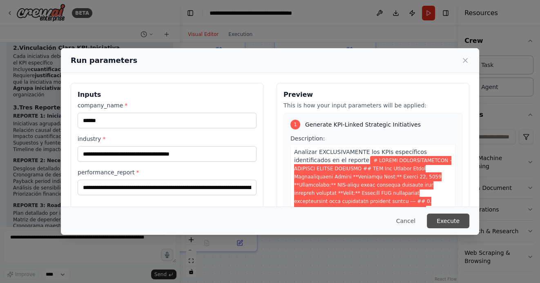
click at [436, 219] on button "Execute" at bounding box center [448, 221] width 43 height 15
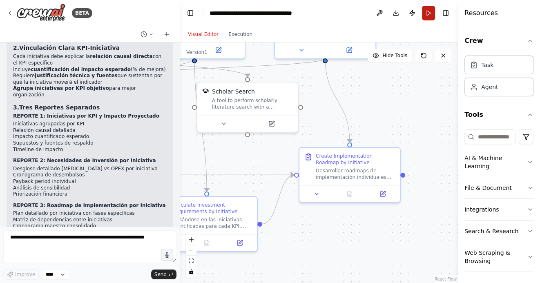
click at [428, 10] on button "Run" at bounding box center [428, 13] width 13 height 15
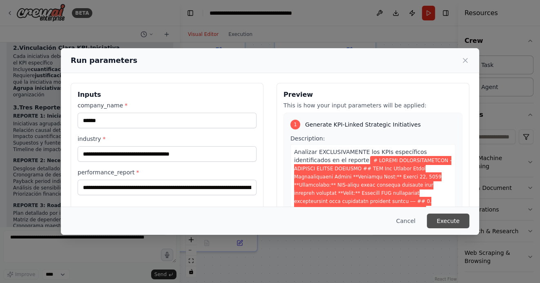
click at [456, 224] on button "Execute" at bounding box center [448, 221] width 43 height 15
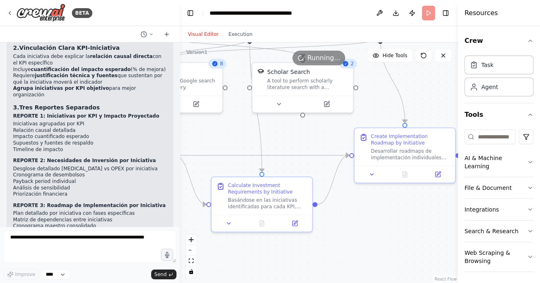
drag, startPoint x: 318, startPoint y: 237, endPoint x: 373, endPoint y: 217, distance: 58.6
click at [373, 217] on div ".deletable-edge-delete-btn { width: 20px; height: 20px; border: 0px solid #ffff…" at bounding box center [319, 163] width 278 height 241
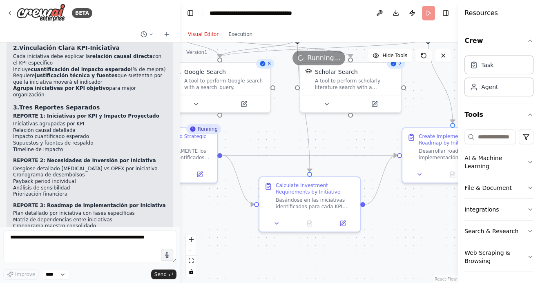
drag, startPoint x: 292, startPoint y: 249, endPoint x: 344, endPoint y: 249, distance: 51.9
click at [344, 249] on div ".deletable-edge-delete-btn { width: 20px; height: 20px; border: 0px solid #ffff…" at bounding box center [319, 163] width 278 height 241
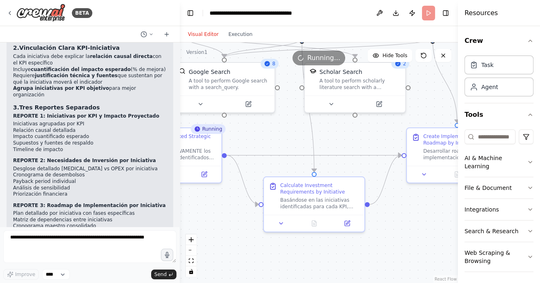
drag, startPoint x: 269, startPoint y: 253, endPoint x: 305, endPoint y: 253, distance: 36.0
click at [305, 253] on div ".deletable-edge-delete-btn { width: 20px; height: 20px; border: 0px solid #ffff…" at bounding box center [319, 163] width 278 height 241
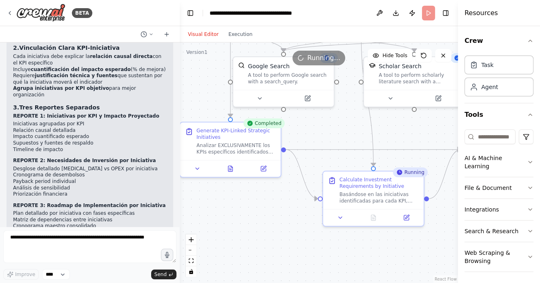
drag, startPoint x: 247, startPoint y: 225, endPoint x: 280, endPoint y: 217, distance: 34.8
click at [280, 217] on div ".deletable-edge-delete-btn { width: 20px; height: 20px; border: 0px solid #ffff…" at bounding box center [319, 163] width 278 height 241
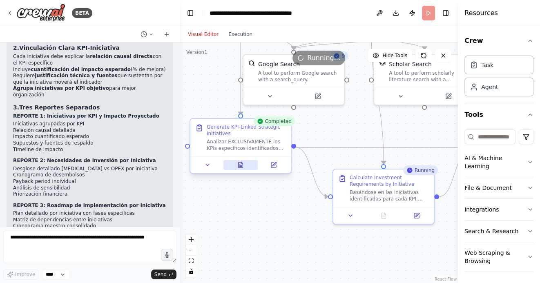
click at [242, 166] on icon at bounding box center [241, 164] width 4 height 5
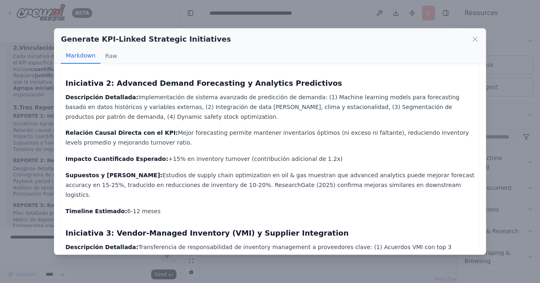
scroll to position [1834, 0]
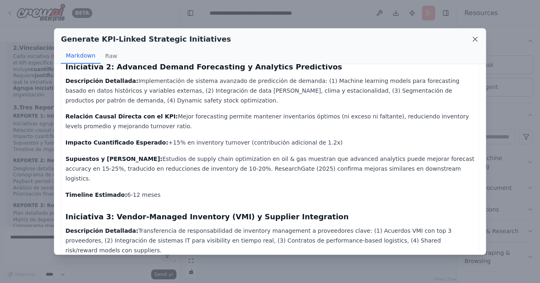
click at [477, 41] on icon at bounding box center [475, 39] width 4 height 4
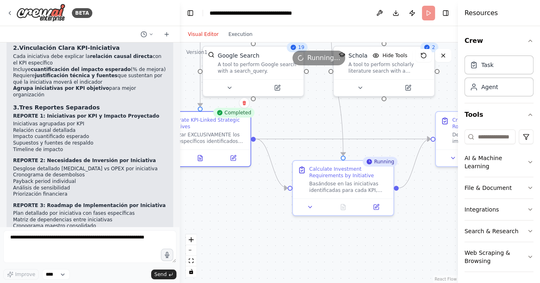
drag, startPoint x: 352, startPoint y: 132, endPoint x: 306, endPoint y: 123, distance: 46.7
click at [307, 123] on div ".deletable-edge-delete-btn { width: 20px; height: 20px; border: 0px solid #ffff…" at bounding box center [319, 163] width 278 height 241
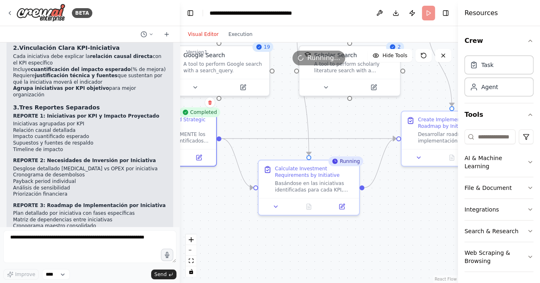
drag, startPoint x: 344, startPoint y: 227, endPoint x: 305, endPoint y: 229, distance: 39.7
click at [305, 228] on div ".deletable-edge-delete-btn { width: 20px; height: 20px; border: 0px solid #ffff…" at bounding box center [319, 163] width 278 height 241
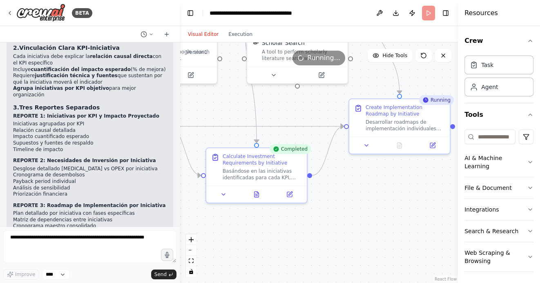
drag, startPoint x: 330, startPoint y: 233, endPoint x: 284, endPoint y: 220, distance: 48.1
click at [285, 220] on div ".deletable-edge-delete-btn { width: 20px; height: 20px; border: 0px solid #ffff…" at bounding box center [319, 163] width 278 height 241
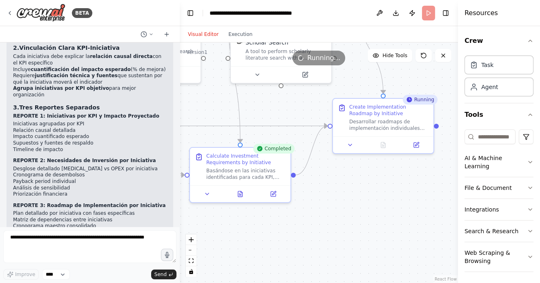
drag, startPoint x: 323, startPoint y: 228, endPoint x: 287, endPoint y: 226, distance: 35.2
click at [289, 226] on div ".deletable-edge-delete-btn { width: 20px; height: 20px; border: 0px solid #ffff…" at bounding box center [319, 163] width 278 height 241
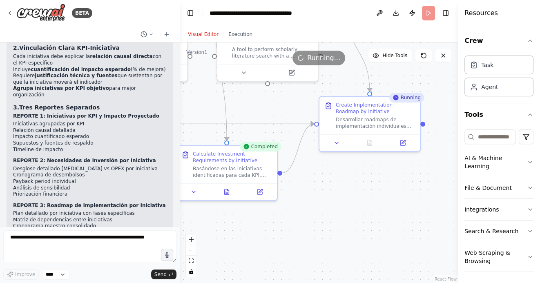
drag, startPoint x: 232, startPoint y: 213, endPoint x: 298, endPoint y: 213, distance: 65.8
click at [298, 213] on div ".deletable-edge-delete-btn { width: 20px; height: 20px; border: 0px solid #ffff…" at bounding box center [319, 163] width 278 height 241
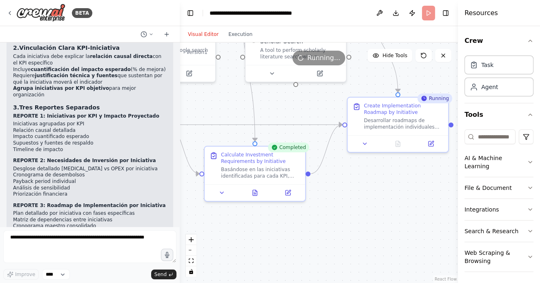
drag, startPoint x: 282, startPoint y: 226, endPoint x: 235, endPoint y: 226, distance: 47.0
click at [235, 226] on div ".deletable-edge-delete-btn { width: 20px; height: 20px; border: 0px solid #ffff…" at bounding box center [319, 163] width 278 height 241
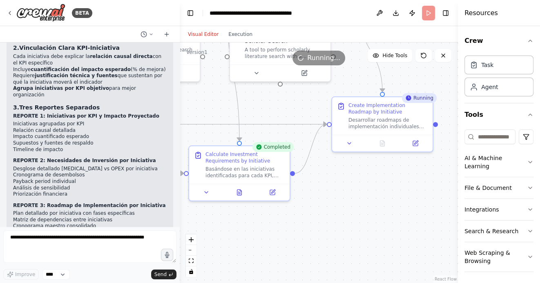
drag, startPoint x: 242, startPoint y: 231, endPoint x: 316, endPoint y: 231, distance: 74.0
click at [316, 231] on div ".deletable-edge-delete-btn { width: 20px; height: 20px; border: 0px solid #ffff…" at bounding box center [319, 163] width 278 height 241
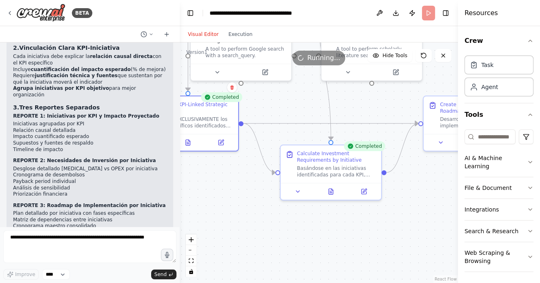
drag, startPoint x: 305, startPoint y: 230, endPoint x: 356, endPoint y: 230, distance: 50.7
click at [356, 230] on div ".deletable-edge-delete-btn { width: 20px; height: 20px; border: 0px solid #ffff…" at bounding box center [319, 163] width 278 height 241
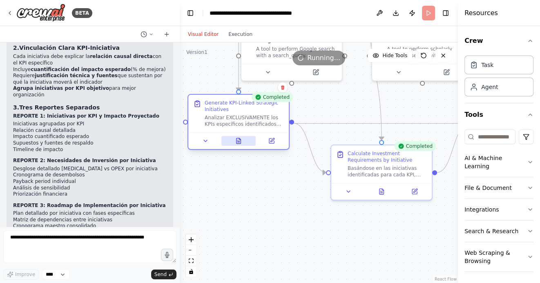
click at [240, 141] on icon at bounding box center [239, 140] width 4 height 5
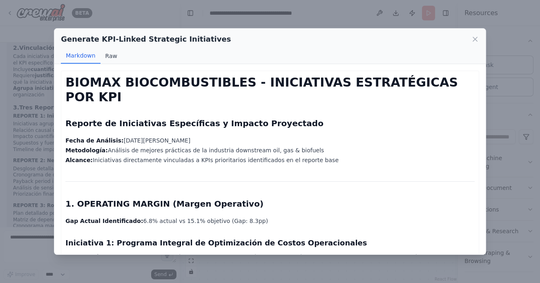
click at [110, 56] on button "Raw" at bounding box center [112, 56] width 22 height 16
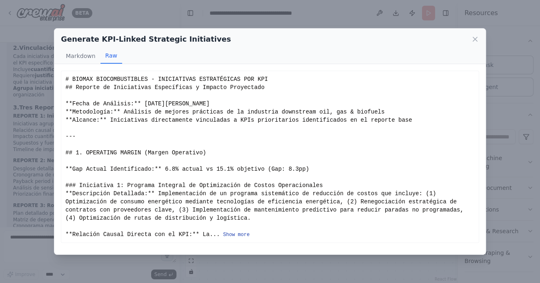
click at [235, 234] on button "Show more" at bounding box center [236, 235] width 27 height 7
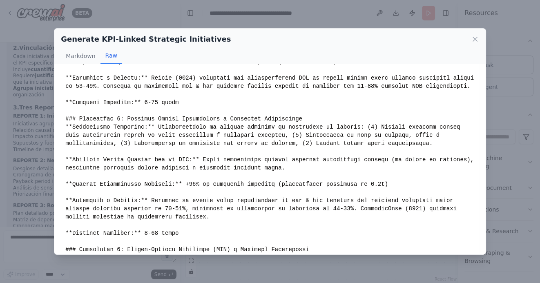
scroll to position [0, 0]
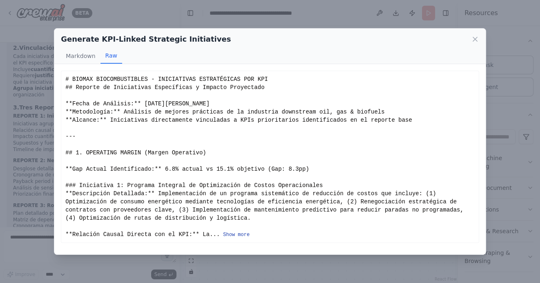
click at [235, 235] on button "Show more" at bounding box center [236, 235] width 27 height 7
click at [233, 235] on button "Show more" at bounding box center [236, 235] width 27 height 7
click at [477, 40] on icon at bounding box center [475, 39] width 8 height 8
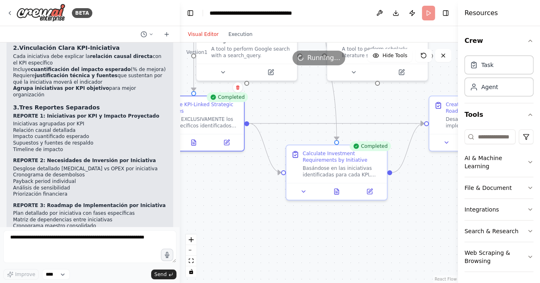
drag, startPoint x: 389, startPoint y: 226, endPoint x: 338, endPoint y: 224, distance: 51.1
click at [338, 224] on div ".deletable-edge-delete-btn { width: 20px; height: 20px; border: 0px solid #ffff…" at bounding box center [319, 163] width 278 height 241
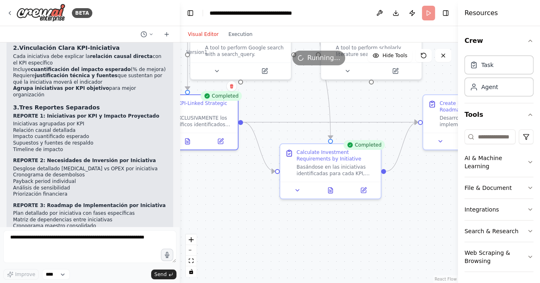
drag, startPoint x: 383, startPoint y: 236, endPoint x: 307, endPoint y: 233, distance: 75.3
click at [308, 233] on div ".deletable-edge-delete-btn { width: 20px; height: 20px; border: 0px solid #ffff…" at bounding box center [319, 163] width 278 height 241
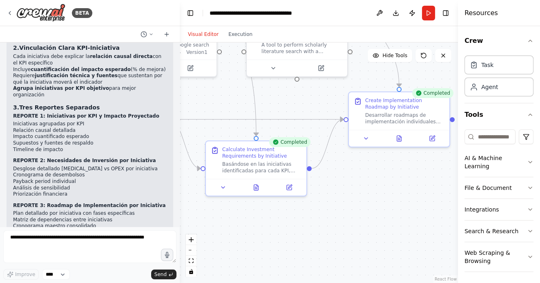
drag, startPoint x: 304, startPoint y: 223, endPoint x: 372, endPoint y: 223, distance: 67.5
click at [372, 223] on div ".deletable-edge-delete-btn { width: 20px; height: 20px; border: 0px solid #ffff…" at bounding box center [319, 163] width 278 height 241
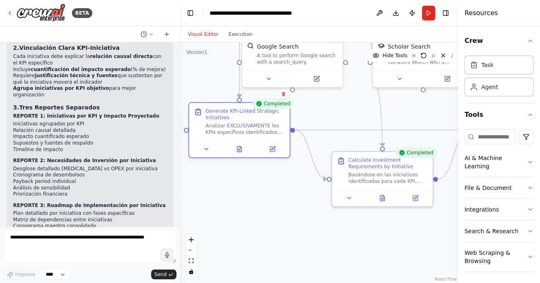
drag, startPoint x: 253, startPoint y: 220, endPoint x: 333, endPoint y: 233, distance: 81.3
click at [329, 233] on div ".deletable-edge-delete-btn { width: 20px; height: 20px; border: 0px solid #ffff…" at bounding box center [319, 163] width 278 height 241
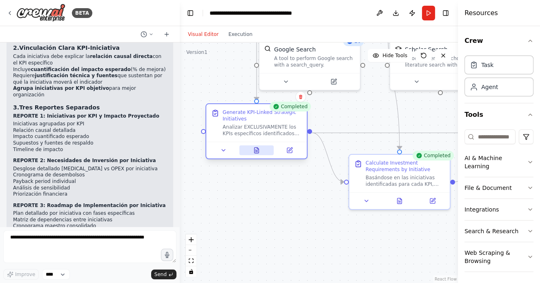
click at [258, 152] on icon at bounding box center [257, 152] width 2 height 0
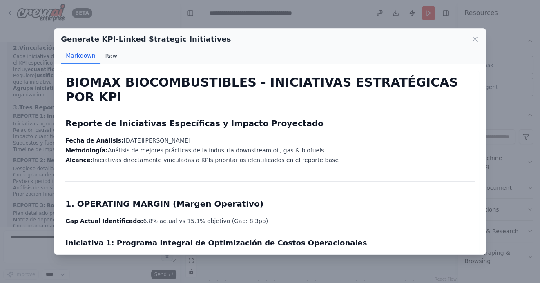
click at [111, 58] on button "Raw" at bounding box center [112, 56] width 22 height 16
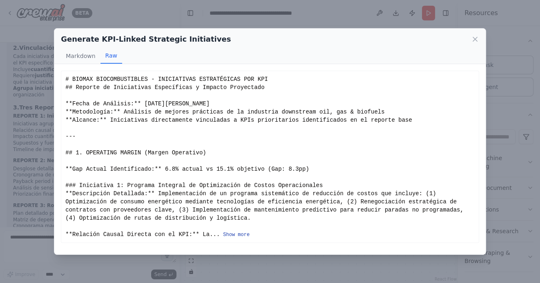
click at [241, 235] on button "Show more" at bounding box center [236, 235] width 27 height 7
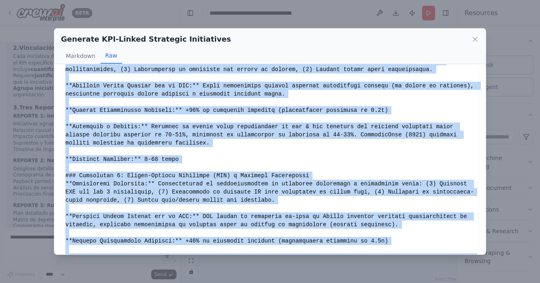
scroll to position [1720, 0]
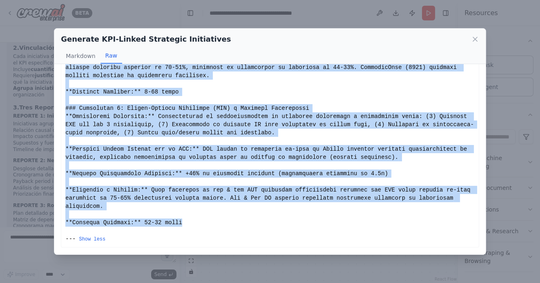
drag, startPoint x: 65, startPoint y: 79, endPoint x: 186, endPoint y: 223, distance: 187.7
copy div "# BIOMAX BIOCOMBUSTIBLES - INICIATIVAS ESTRATÉGICAS POR KPI ## Reporte de Inici…"
click at [475, 37] on icon at bounding box center [475, 39] width 8 height 8
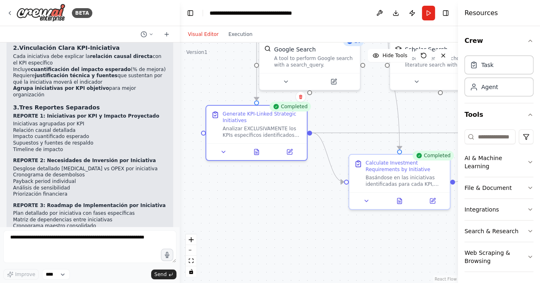
drag, startPoint x: 347, startPoint y: 242, endPoint x: 274, endPoint y: 239, distance: 72.8
click at [274, 240] on div ".deletable-edge-delete-btn { width: 20px; height: 20px; border: 0px solid #ffff…" at bounding box center [319, 163] width 278 height 241
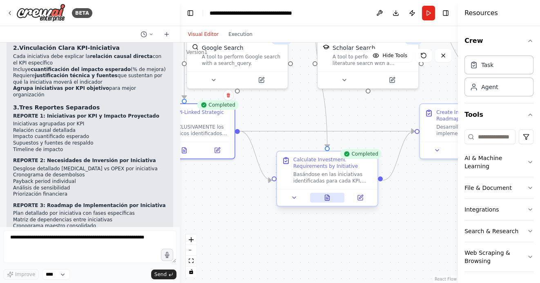
click at [329, 199] on icon at bounding box center [327, 197] width 4 height 5
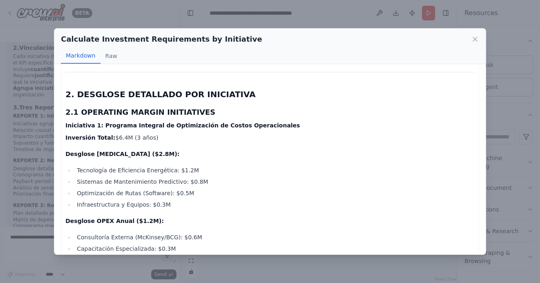
scroll to position [256, 0]
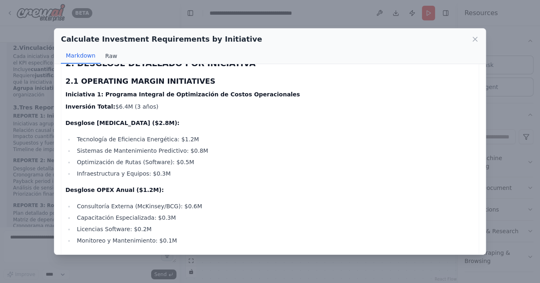
click at [110, 55] on button "Raw" at bounding box center [112, 56] width 22 height 16
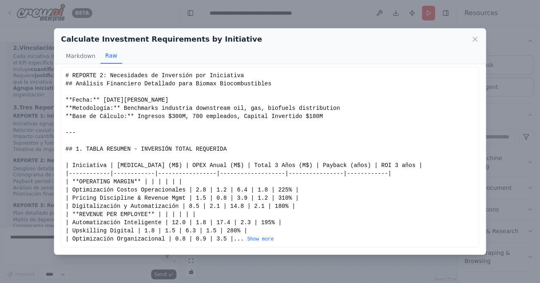
scroll to position [3, 0]
click at [265, 240] on button "Show more" at bounding box center [260, 240] width 27 height 7
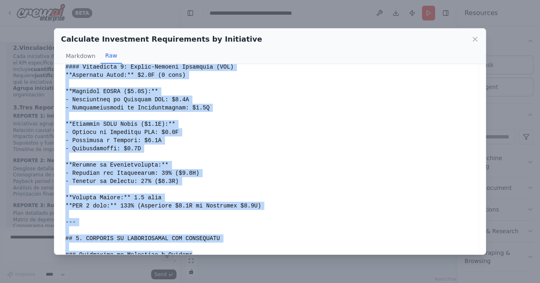
scroll to position [2260, 0]
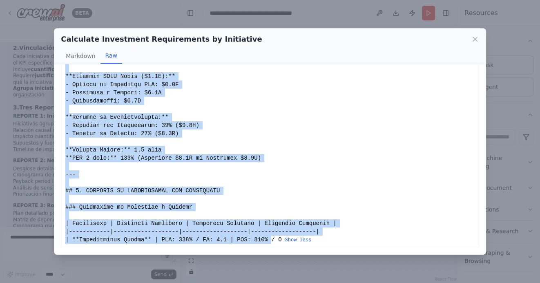
drag, startPoint x: 66, startPoint y: 77, endPoint x: 273, endPoint y: 244, distance: 265.7
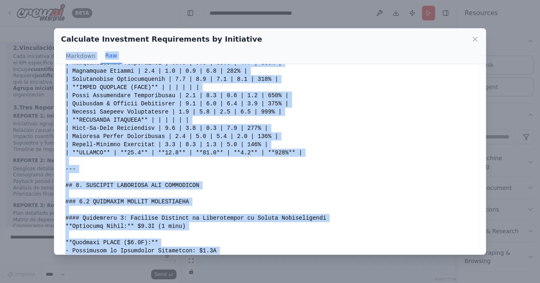
scroll to position [0, 0]
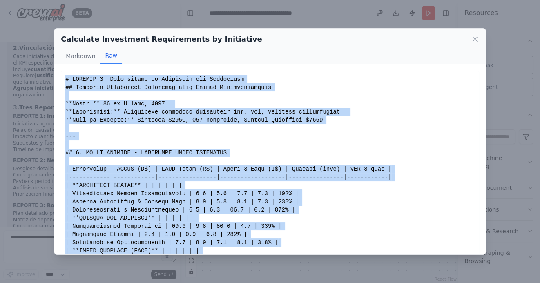
drag, startPoint x: 85, startPoint y: 173, endPoint x: 65, endPoint y: 80, distance: 95.3
copy div "# REPORTE 2: Necesidades de Inversión por Iniciativa ## Análisis Financiero Det…"
click at [475, 37] on icon at bounding box center [475, 39] width 8 height 8
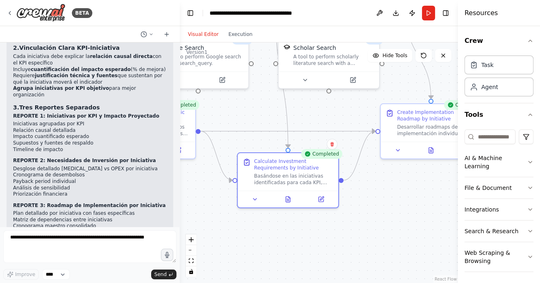
drag, startPoint x: 293, startPoint y: 108, endPoint x: 218, endPoint y: 108, distance: 74.8
click at [218, 108] on div ".deletable-edge-delete-btn { width: 20px; height: 20px; border: 0px solid #ffff…" at bounding box center [319, 163] width 278 height 241
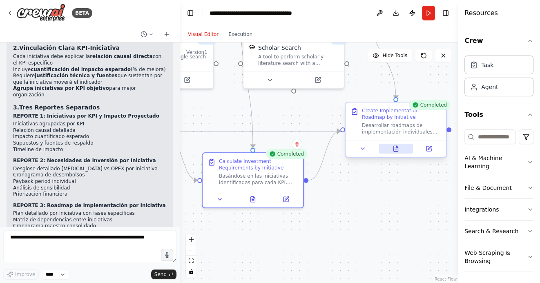
click at [394, 148] on icon at bounding box center [396, 148] width 4 height 5
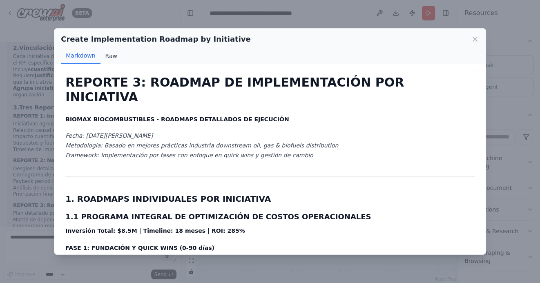
click at [111, 55] on button "Raw" at bounding box center [112, 56] width 22 height 16
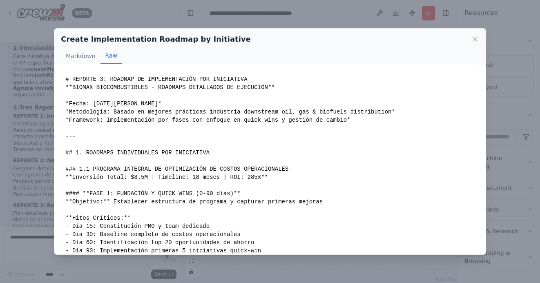
scroll to position [52, 0]
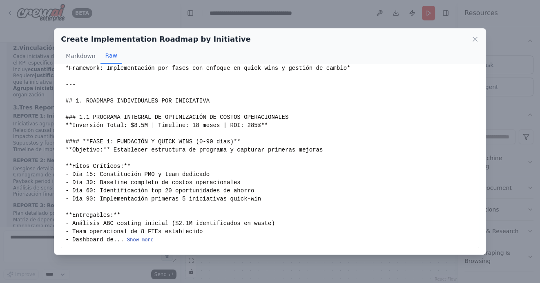
click at [142, 238] on button "Show more" at bounding box center [140, 240] width 27 height 7
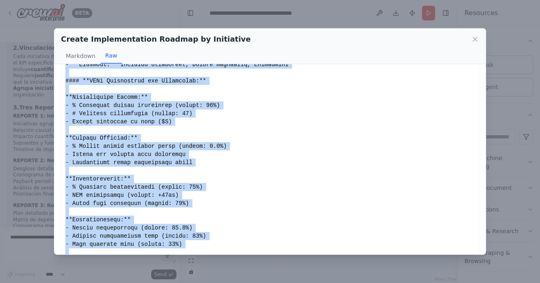
scroll to position [2529, 0]
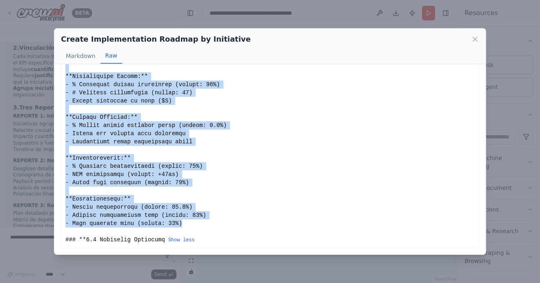
drag, startPoint x: 66, startPoint y: 77, endPoint x: 186, endPoint y: 225, distance: 190.4
copy div "# REPORTE 3: ROADMAP DE IMPLEMENTACIÓN POR INICIATIVA **BIOMAX BIOCOMBUSTIBLES …"
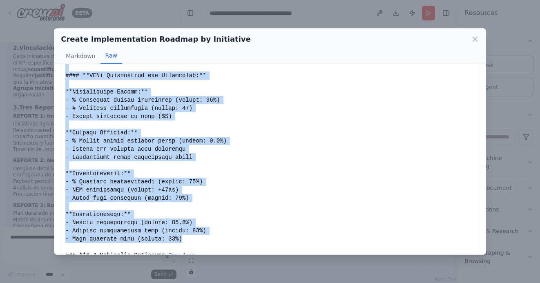
scroll to position [2516, 0]
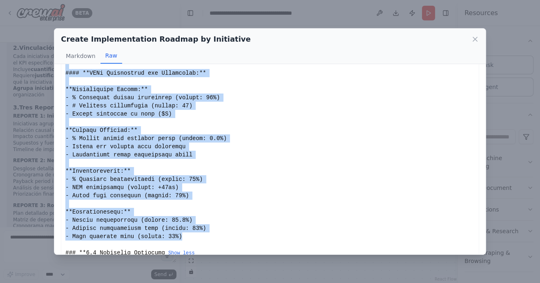
copy div "# REPORTE 3: ROADMAP DE IMPLEMENTACIÓN POR INICIATIVA **BIOMAX BIOCOMBUSTIBLES …"
click at [478, 38] on icon at bounding box center [475, 39] width 8 height 8
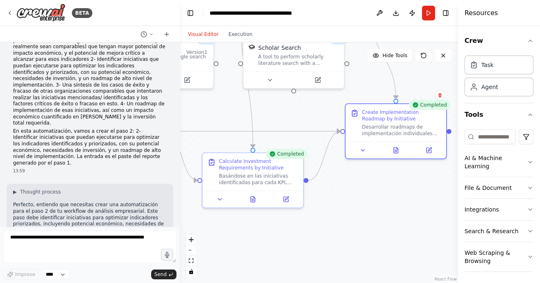
scroll to position [106, 0]
click at [210, 12] on div "**********" at bounding box center [256, 13] width 92 height 8
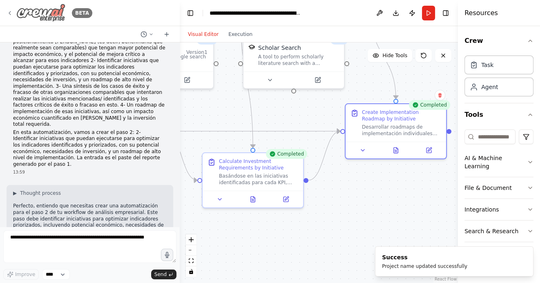
click at [12, 11] on icon at bounding box center [10, 13] width 7 height 7
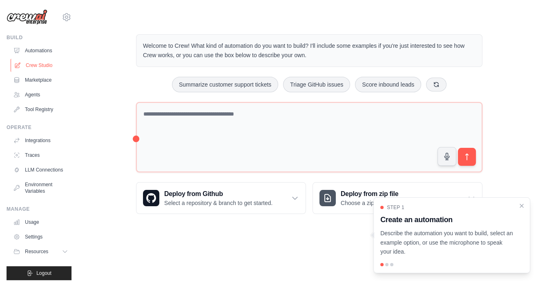
click at [45, 65] on link "Crew Studio" at bounding box center [42, 65] width 62 height 13
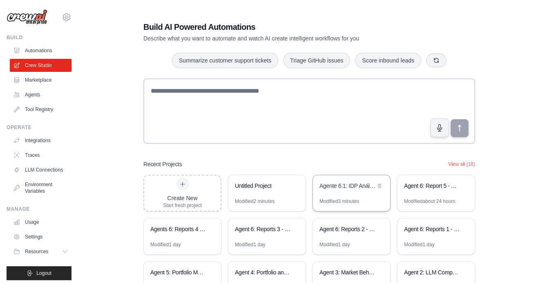
click at [346, 189] on div "Agente 6.1: IDP Análisis de Potencial KPIs vs Benchmarks" at bounding box center [348, 186] width 56 height 8
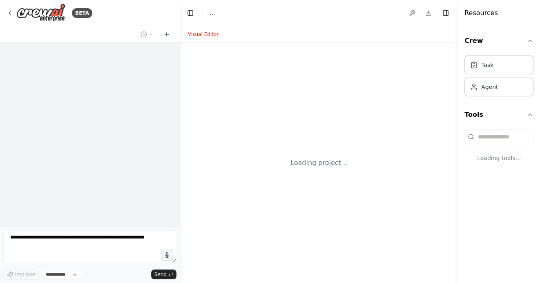
select select "****"
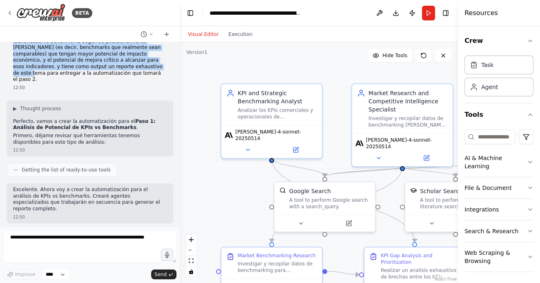
scroll to position [202, 0]
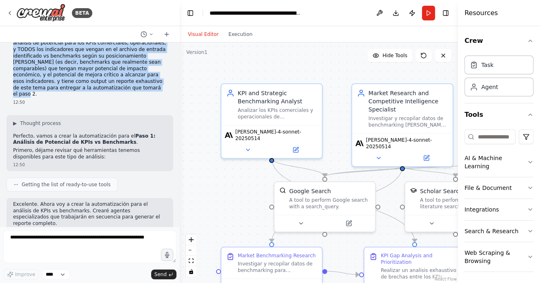
drag, startPoint x: 13, startPoint y: 88, endPoint x: 63, endPoint y: 67, distance: 54.4
copy div "Loremips dolor si ametcons adip eli seddoeiu, tem incididunt, utlab etd magnaa …"
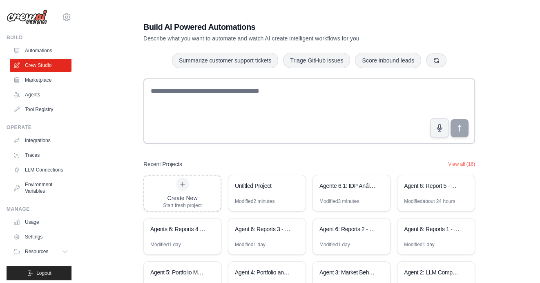
scroll to position [57, 0]
click at [269, 188] on div "Agent 6.1: IDP Strategic Initiatives Generator - Step 2" at bounding box center [263, 186] width 56 height 8
click at [182, 184] on icon at bounding box center [182, 184] width 4 height 4
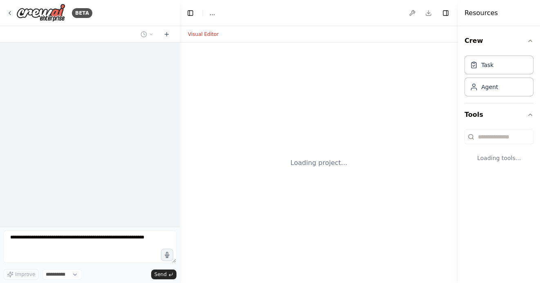
select select "****"
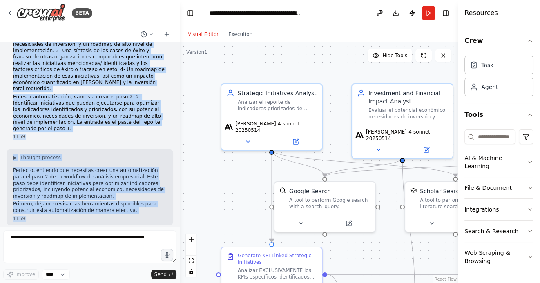
scroll to position [147, 0]
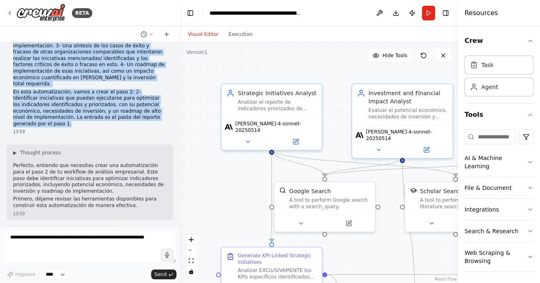
drag, startPoint x: 13, startPoint y: 88, endPoint x: 40, endPoint y: 105, distance: 31.6
click at [40, 105] on div "Necesito crear un workflow para una compañía, que identifica, según una matriz …" at bounding box center [90, 33] width 154 height 188
copy div "Loremips dolor si ametcons adip eli seddoeiu, tem incididunt, utlab etd magnaa …"
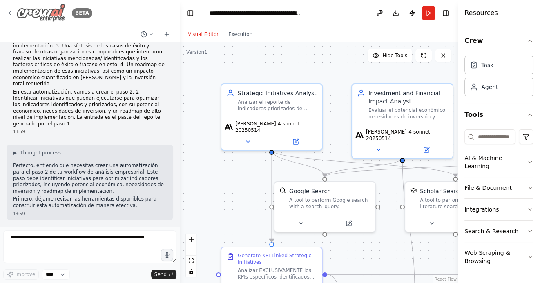
click at [10, 13] on icon at bounding box center [10, 13] width 7 height 7
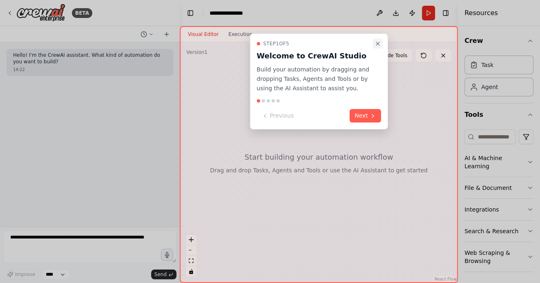
click at [379, 41] on icon "Close walkthrough" at bounding box center [378, 43] width 7 height 7
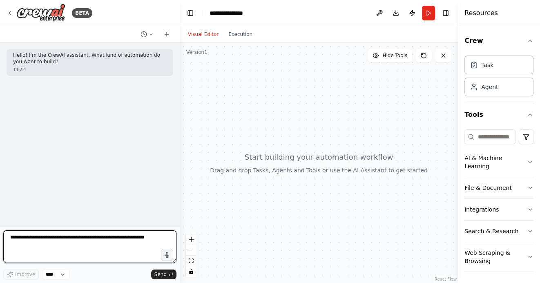
click at [86, 239] on textarea at bounding box center [89, 247] width 173 height 33
paste textarea "**********"
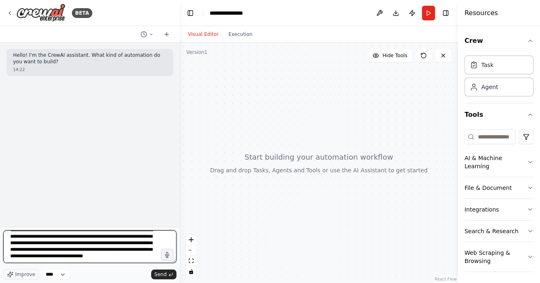
scroll to position [144, 0]
click at [121, 244] on textarea at bounding box center [89, 247] width 173 height 33
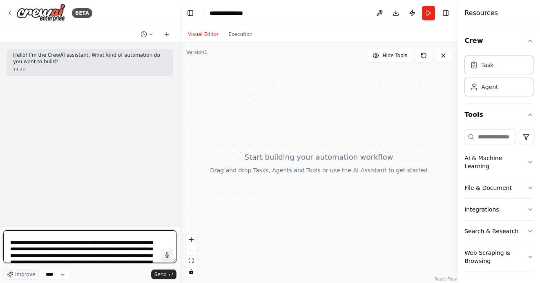
drag, startPoint x: 143, startPoint y: 234, endPoint x: 99, endPoint y: 256, distance: 49.0
click at [99, 256] on textarea at bounding box center [89, 247] width 173 height 33
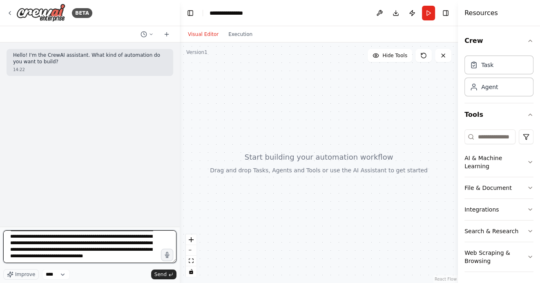
scroll to position [155, 0]
click at [121, 235] on textarea at bounding box center [89, 247] width 173 height 33
drag, startPoint x: 133, startPoint y: 235, endPoint x: 144, endPoint y: 273, distance: 39.6
click at [144, 273] on div "Improve **** Send" at bounding box center [89, 255] width 173 height 49
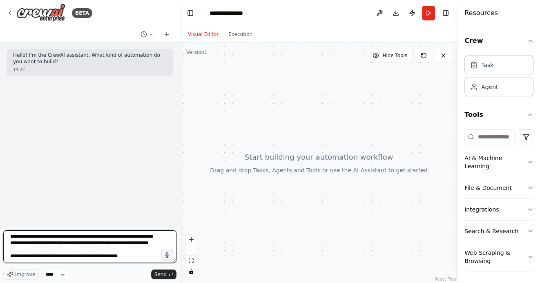
scroll to position [131, 0]
paste textarea "**********"
click at [64, 262] on textarea at bounding box center [89, 247] width 173 height 33
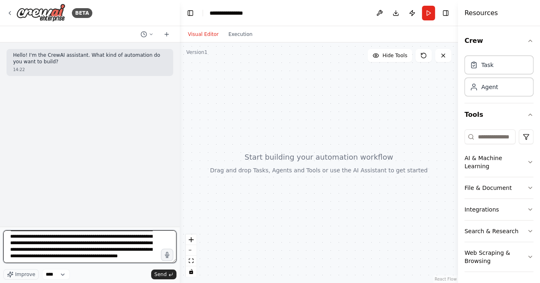
drag, startPoint x: 104, startPoint y: 244, endPoint x: 114, endPoint y: 251, distance: 11.9
click at [114, 251] on textarea at bounding box center [89, 247] width 173 height 33
click at [101, 250] on textarea at bounding box center [89, 247] width 173 height 33
click at [80, 258] on textarea at bounding box center [89, 247] width 173 height 33
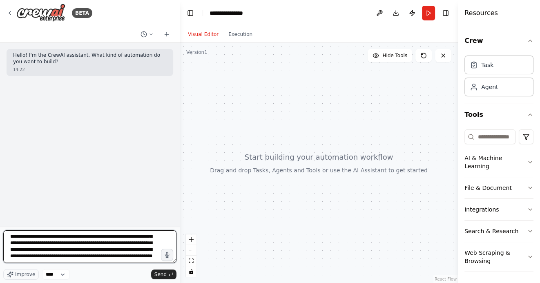
drag, startPoint x: 96, startPoint y: 241, endPoint x: 93, endPoint y: 263, distance: 22.4
click at [93, 263] on textarea at bounding box center [89, 247] width 173 height 33
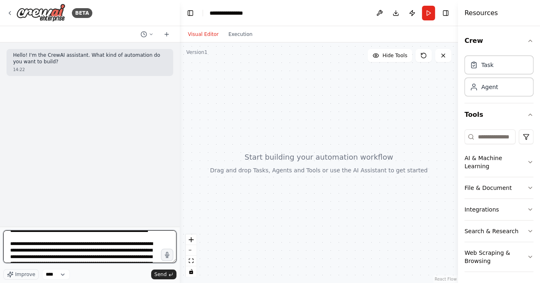
scroll to position [117, 0]
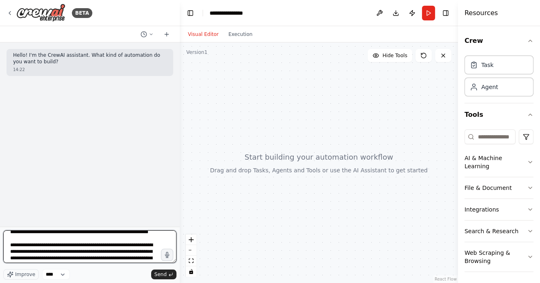
drag, startPoint x: 66, startPoint y: 245, endPoint x: 95, endPoint y: 259, distance: 32.0
click at [95, 259] on textarea at bounding box center [89, 247] width 173 height 33
paste textarea "**********"
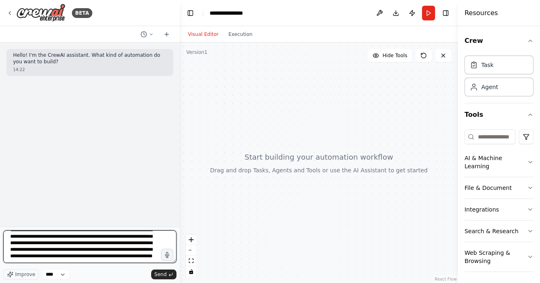
scroll to position [177, 0]
type textarea "**********"
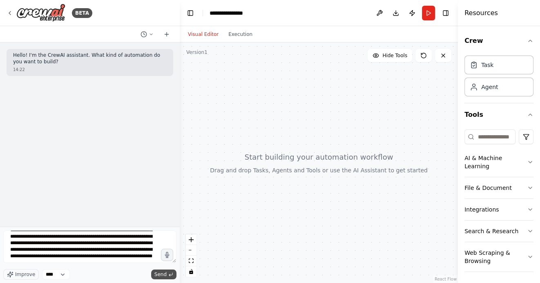
click at [158, 274] on span "Send" at bounding box center [161, 274] width 12 height 7
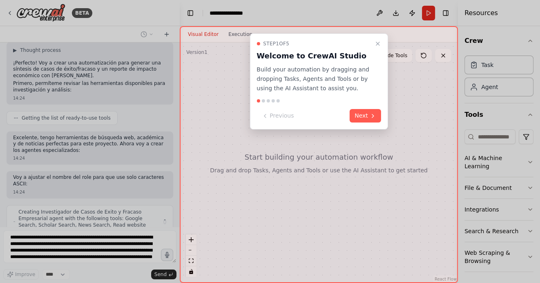
scroll to position [269, 0]
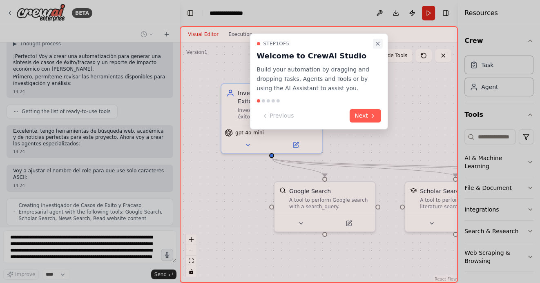
click at [380, 43] on icon "Close walkthrough" at bounding box center [378, 43] width 7 height 7
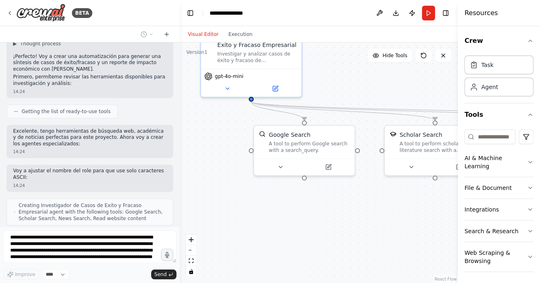
drag, startPoint x: 230, startPoint y: 235, endPoint x: 206, endPoint y: 159, distance: 78.9
click at [207, 160] on div ".deletable-edge-delete-btn { width: 20px; height: 20px; border: 0px solid #ffff…" at bounding box center [319, 163] width 278 height 241
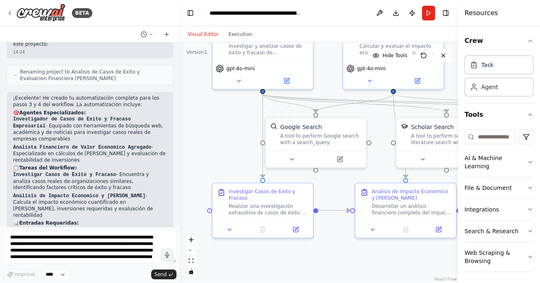
drag, startPoint x: 202, startPoint y: 117, endPoint x: 218, endPoint y: 133, distance: 22.0
click at [218, 133] on div ".deletable-edge-delete-btn { width: 20px; height: 20px; border: 0px solid #ffff…" at bounding box center [319, 163] width 278 height 241
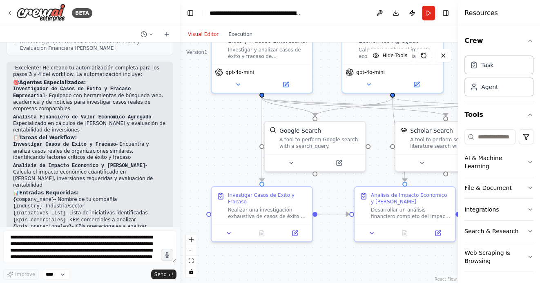
drag, startPoint x: 218, startPoint y: 133, endPoint x: 197, endPoint y: 94, distance: 43.9
click at [197, 95] on div ".deletable-edge-delete-btn { width: 20px; height: 20px; border: 0px solid #ffff…" at bounding box center [319, 163] width 278 height 241
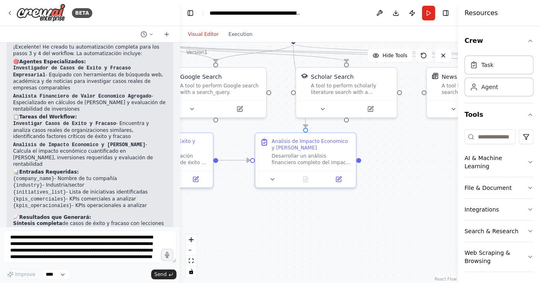
drag, startPoint x: 394, startPoint y: 244, endPoint x: 312, endPoint y: 226, distance: 84.0
click at [312, 226] on div ".deletable-edge-delete-btn { width: 20px; height: 20px; border: 0px solid #ffff…" at bounding box center [319, 163] width 278 height 241
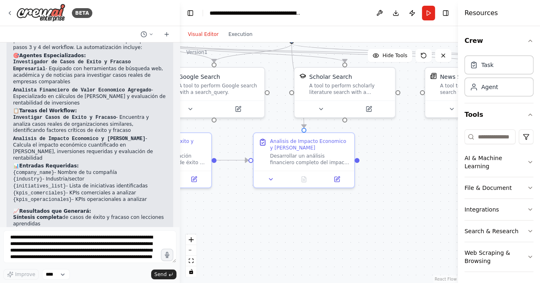
scroll to position [769, 0]
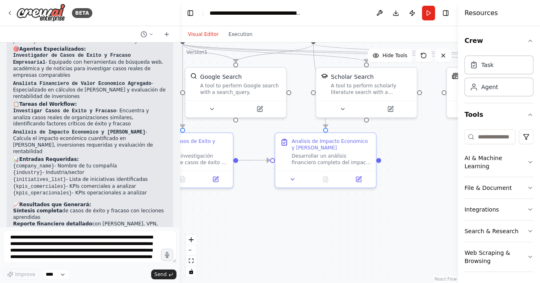
drag, startPoint x: 305, startPoint y: 227, endPoint x: 385, endPoint y: 227, distance: 80.5
click at [385, 227] on div ".deletable-edge-delete-btn { width: 20px; height: 20px; border: 0px solid #ffff…" at bounding box center [319, 163] width 278 height 241
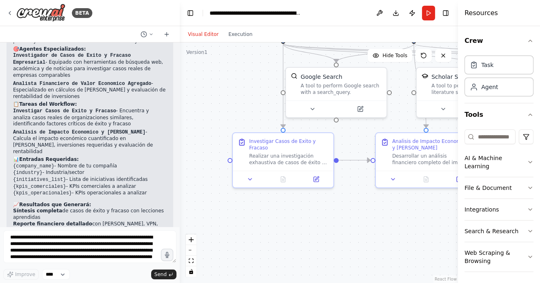
drag, startPoint x: 280, startPoint y: 213, endPoint x: 320, endPoint y: 213, distance: 39.7
click at [321, 213] on div ".deletable-edge-delete-btn { width: 20px; height: 20px; border: 0px solid #ffff…" at bounding box center [319, 163] width 278 height 241
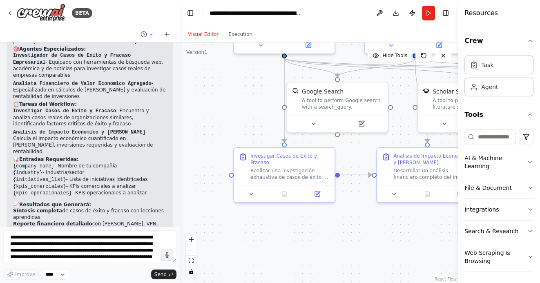
drag, startPoint x: 240, startPoint y: 213, endPoint x: 240, endPoint y: 237, distance: 24.1
click at [240, 237] on div ".deletable-edge-delete-btn { width: 20px; height: 20px; border: 0px solid #ffff…" at bounding box center [319, 163] width 278 height 241
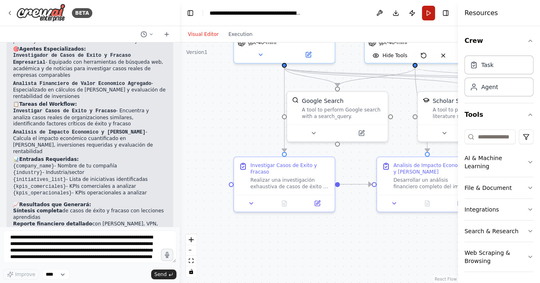
click at [427, 12] on button "Run" at bounding box center [428, 13] width 13 height 15
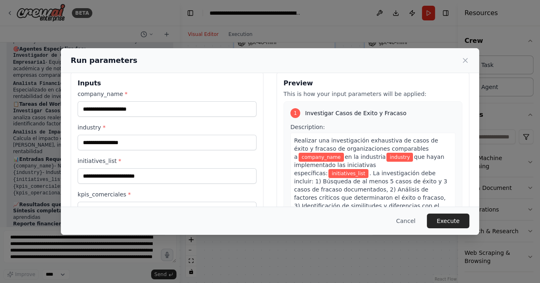
scroll to position [0, 0]
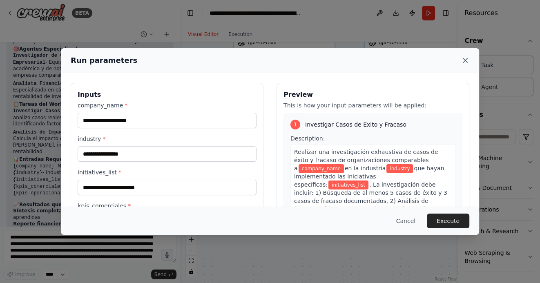
click at [466, 60] on icon at bounding box center [466, 60] width 4 height 4
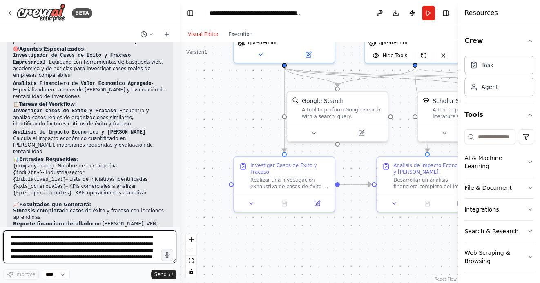
click at [91, 238] on textarea at bounding box center [89, 247] width 173 height 33
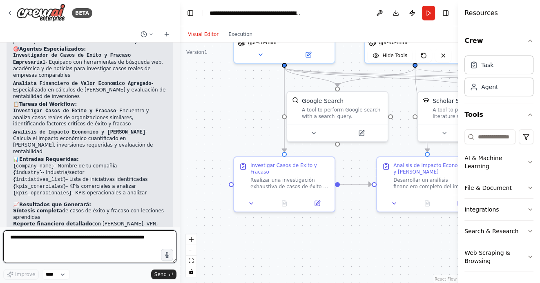
type textarea "*"
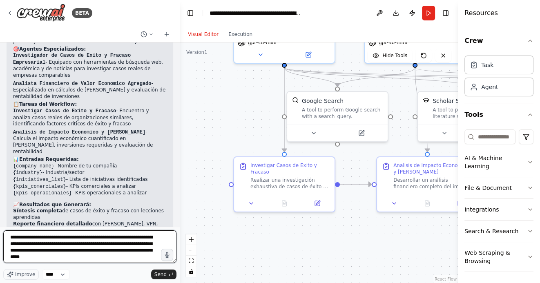
type textarea "**********"
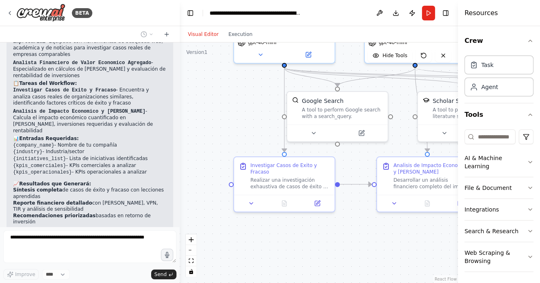
scroll to position [836, 0]
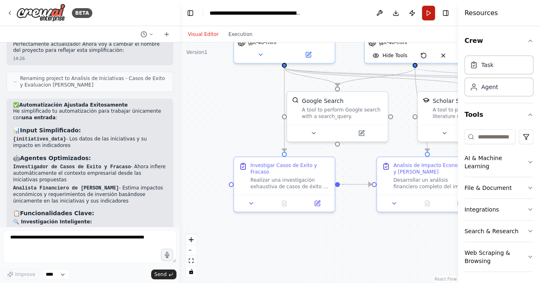
click at [428, 14] on button "Run" at bounding box center [428, 13] width 13 height 15
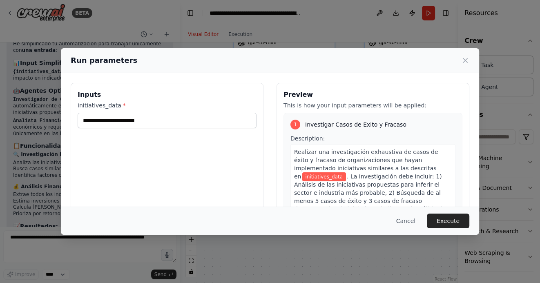
scroll to position [1496, 0]
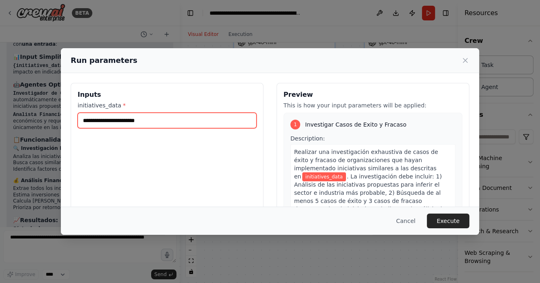
click at [144, 124] on input "initiatives_data *" at bounding box center [167, 121] width 179 height 16
paste input "**********"
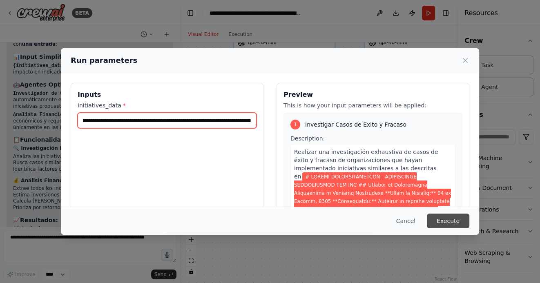
type input "**********"
click at [451, 219] on button "Execute" at bounding box center [448, 221] width 43 height 15
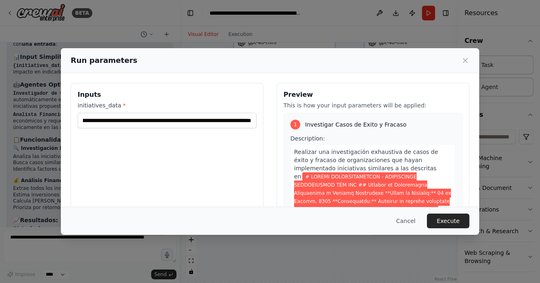
scroll to position [0, 0]
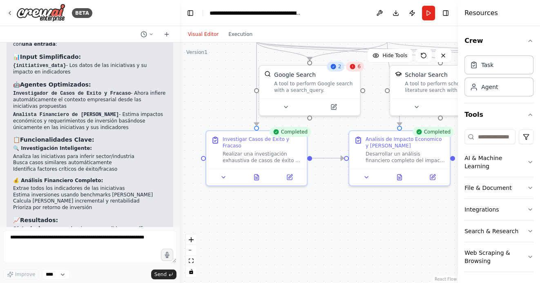
drag, startPoint x: 288, startPoint y: 247, endPoint x: 260, endPoint y: 221, distance: 38.2
click at [260, 221] on div ".deletable-edge-delete-btn { width: 20px; height: 20px; border: 0px solid #ffff…" at bounding box center [319, 163] width 278 height 241
click at [257, 175] on icon at bounding box center [257, 175] width 2 height 2
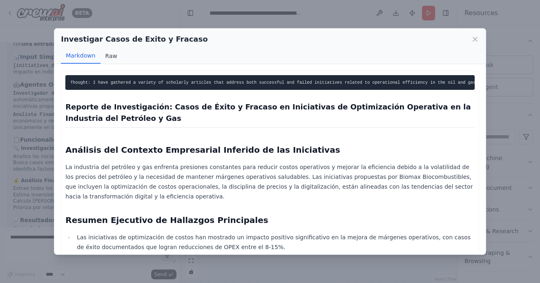
click at [107, 57] on button "Raw" at bounding box center [112, 56] width 22 height 16
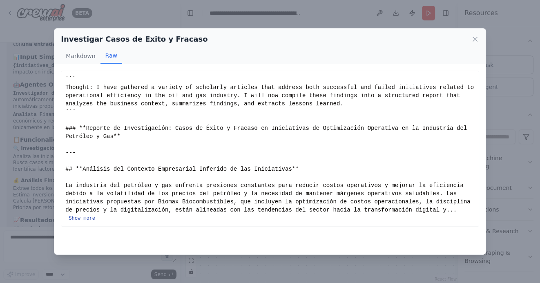
click at [81, 218] on button "Show more" at bounding box center [82, 218] width 27 height 7
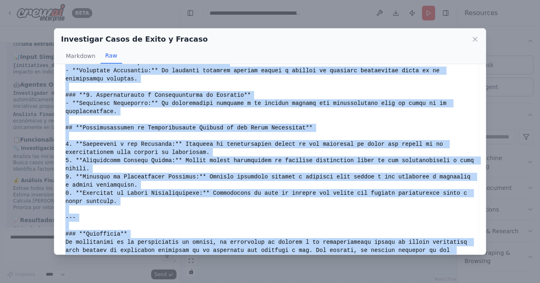
scroll to position [722, 0]
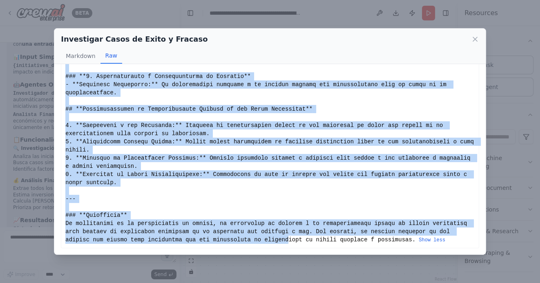
drag, startPoint x: 65, startPoint y: 76, endPoint x: 289, endPoint y: 236, distance: 274.3
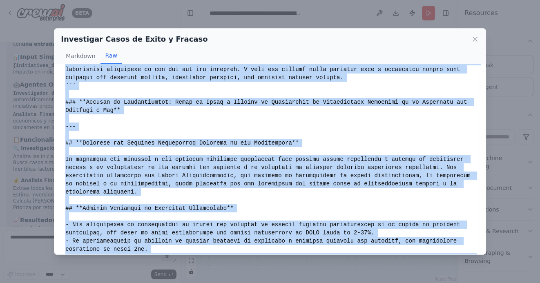
scroll to position [0, 0]
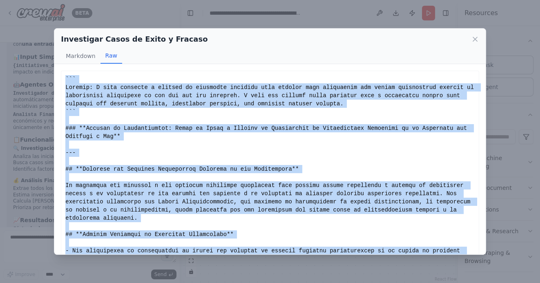
drag, startPoint x: 416, startPoint y: 241, endPoint x: 65, endPoint y: 76, distance: 387.6
copy div "``` Loremip: D sita consecte a elitsed do eiusmodte incididu utla etdolor magn …"
click at [475, 39] on icon at bounding box center [475, 39] width 4 height 4
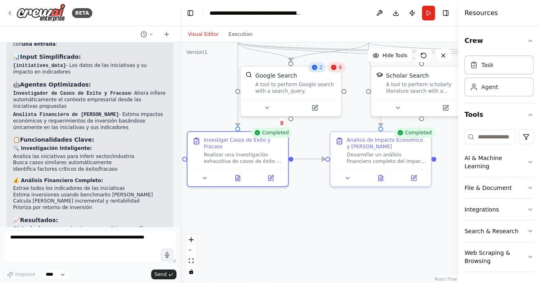
drag, startPoint x: 363, startPoint y: 224, endPoint x: 292, endPoint y: 221, distance: 71.2
click at [293, 221] on div ".deletable-edge-delete-btn { width: 20px; height: 20px; border: 0px solid #ffff…" at bounding box center [319, 163] width 278 height 241
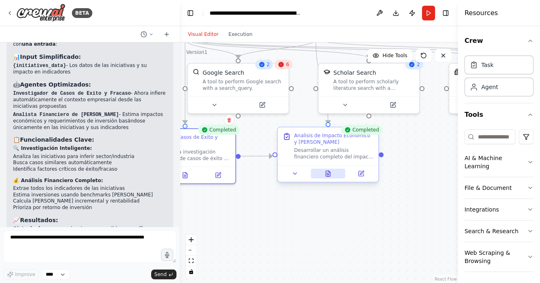
click at [325, 172] on button at bounding box center [328, 174] width 35 height 10
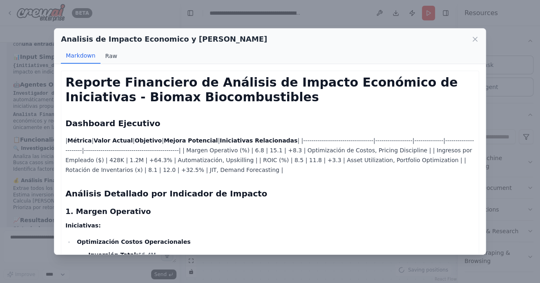
click at [107, 52] on button "Raw" at bounding box center [112, 56] width 22 height 16
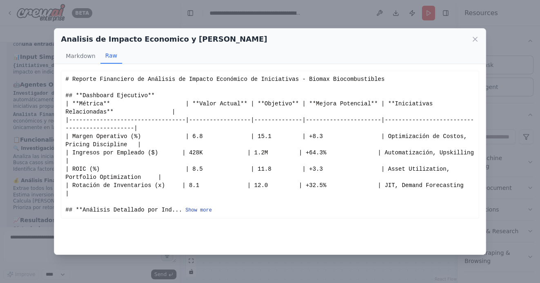
click at [188, 208] on button "Show more" at bounding box center [199, 210] width 27 height 7
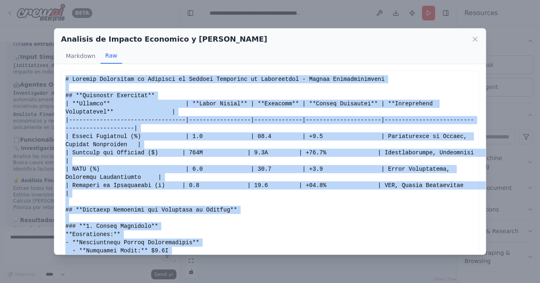
drag, startPoint x: 428, startPoint y: 182, endPoint x: 98, endPoint y: 72, distance: 348.0
copy div "# Loremip Dolorsitam co Adipisci el Seddoei Temporinc ut Laboreetdol - Magnaa E…"
click at [475, 38] on icon at bounding box center [475, 39] width 8 height 8
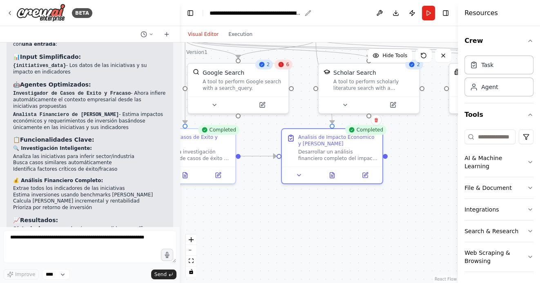
click at [211, 11] on div "**********" at bounding box center [256, 13] width 92 height 8
